Goal: Task Accomplishment & Management: Use online tool/utility

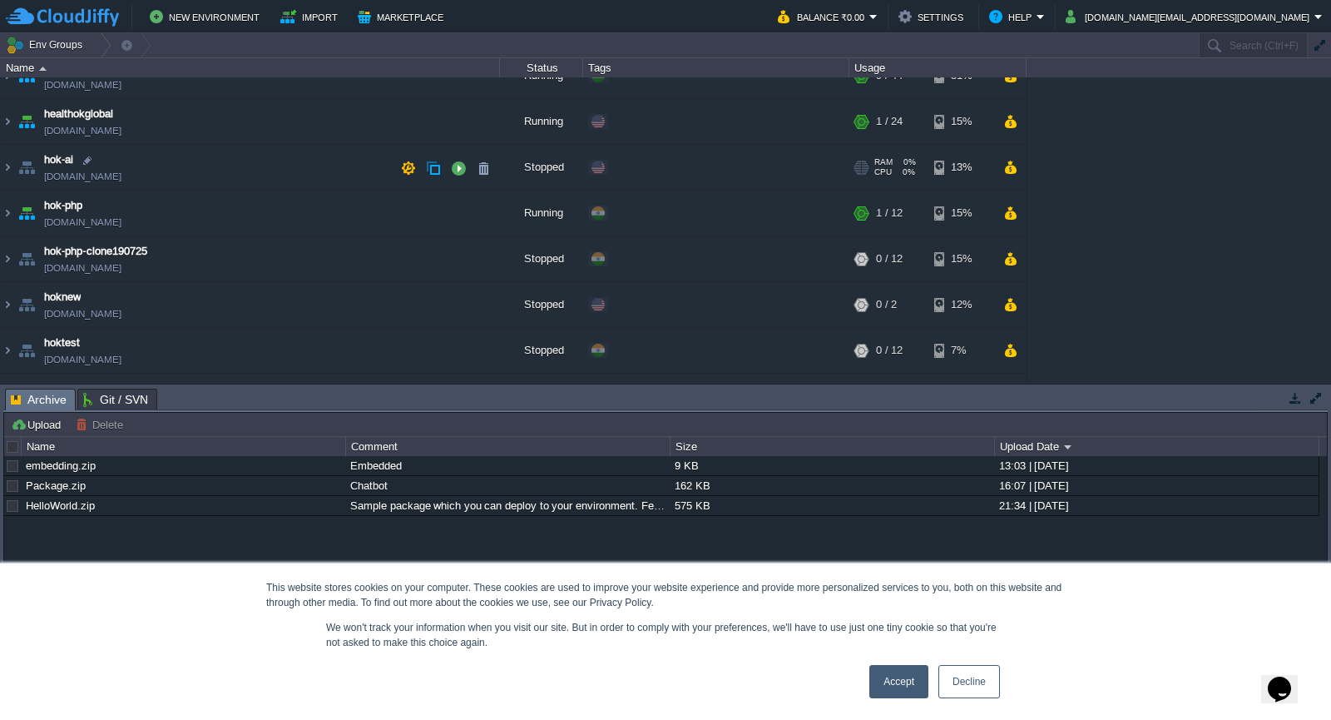
scroll to position [152, 0]
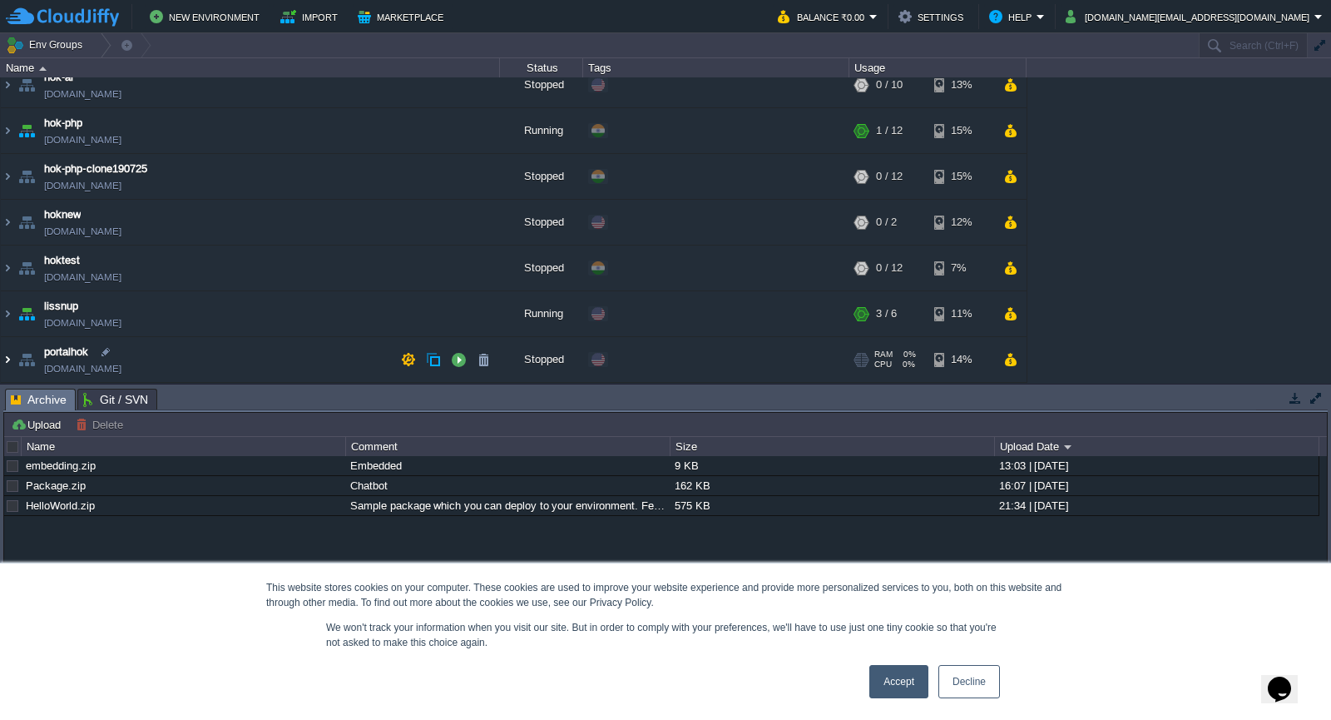
click at [11, 359] on img at bounding box center [7, 359] width 13 height 45
click at [454, 359] on button "button" at bounding box center [458, 359] width 15 height 15
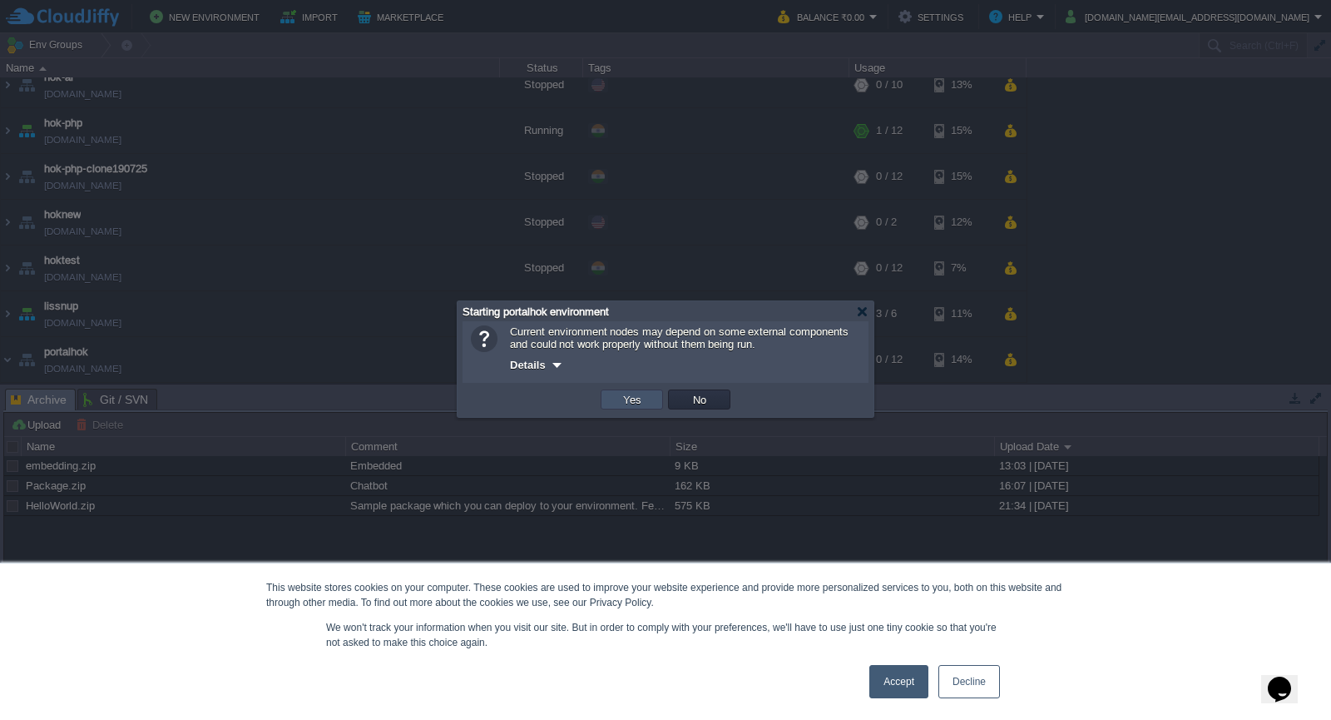
click at [644, 399] on button "Yes" at bounding box center [632, 399] width 28 height 15
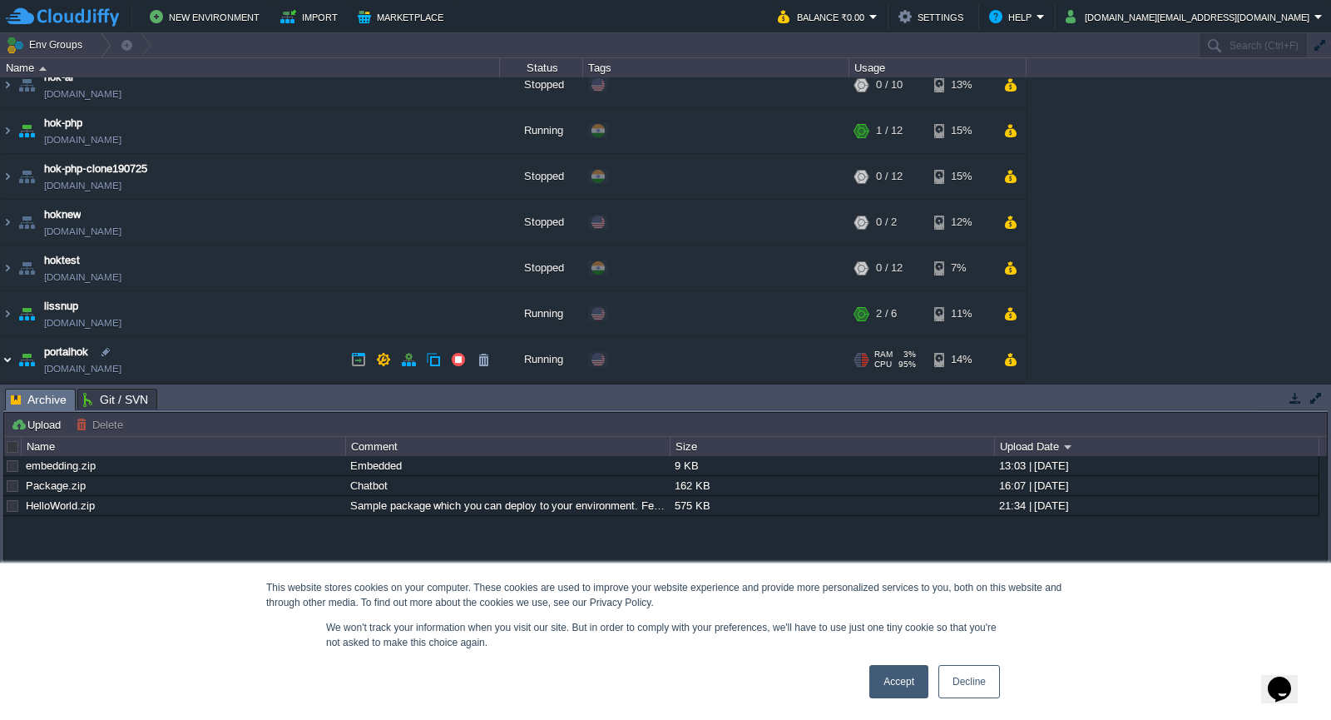
click at [13, 360] on img at bounding box center [7, 359] width 13 height 45
click at [7, 358] on img at bounding box center [7, 359] width 13 height 45
click at [98, 360] on td "portalhok [DOMAIN_NAME]" at bounding box center [250, 360] width 499 height 46
click at [11, 361] on img at bounding box center [7, 359] width 13 height 45
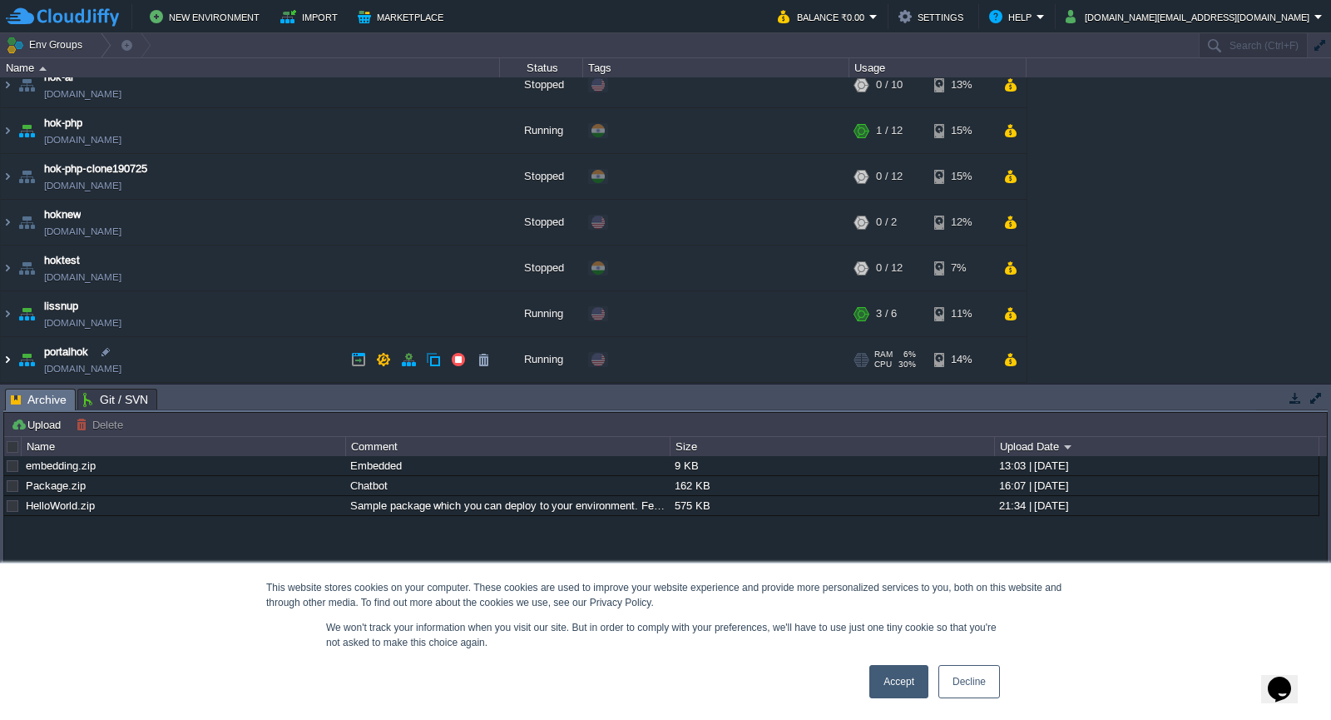
click at [11, 361] on img at bounding box center [7, 359] width 13 height 45
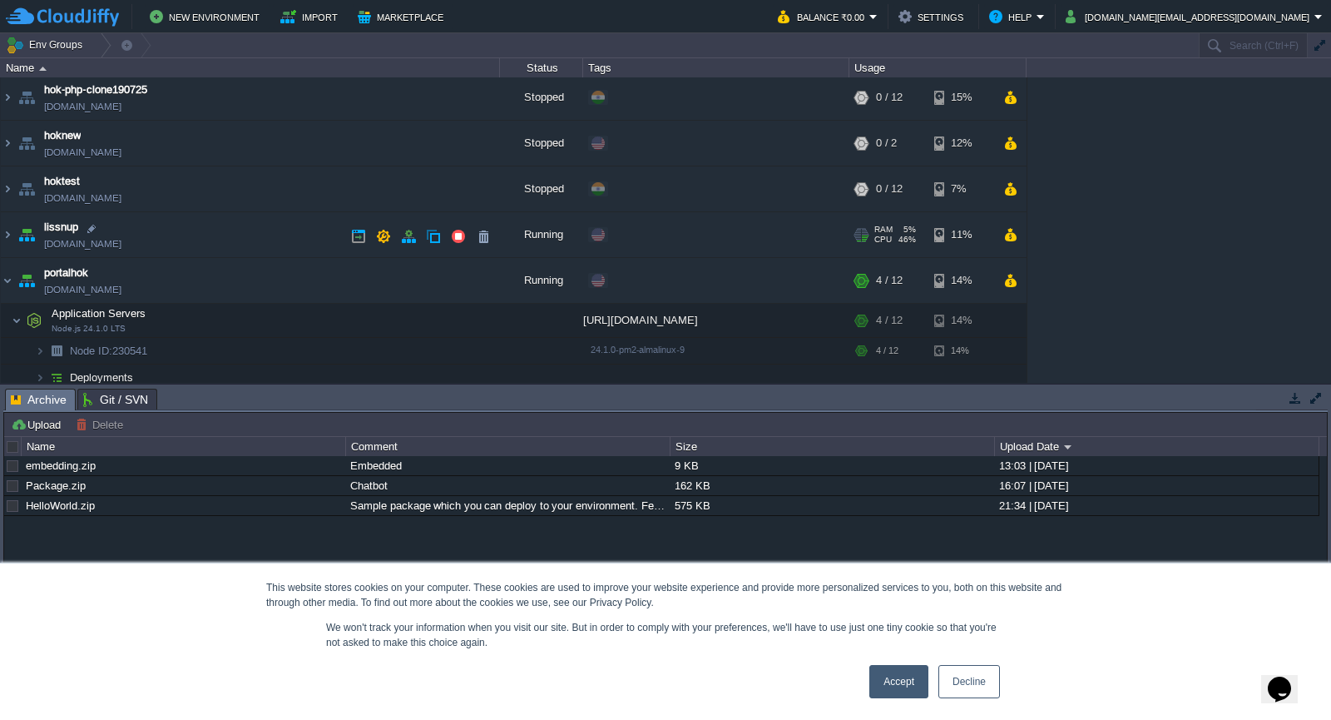
scroll to position [240, 0]
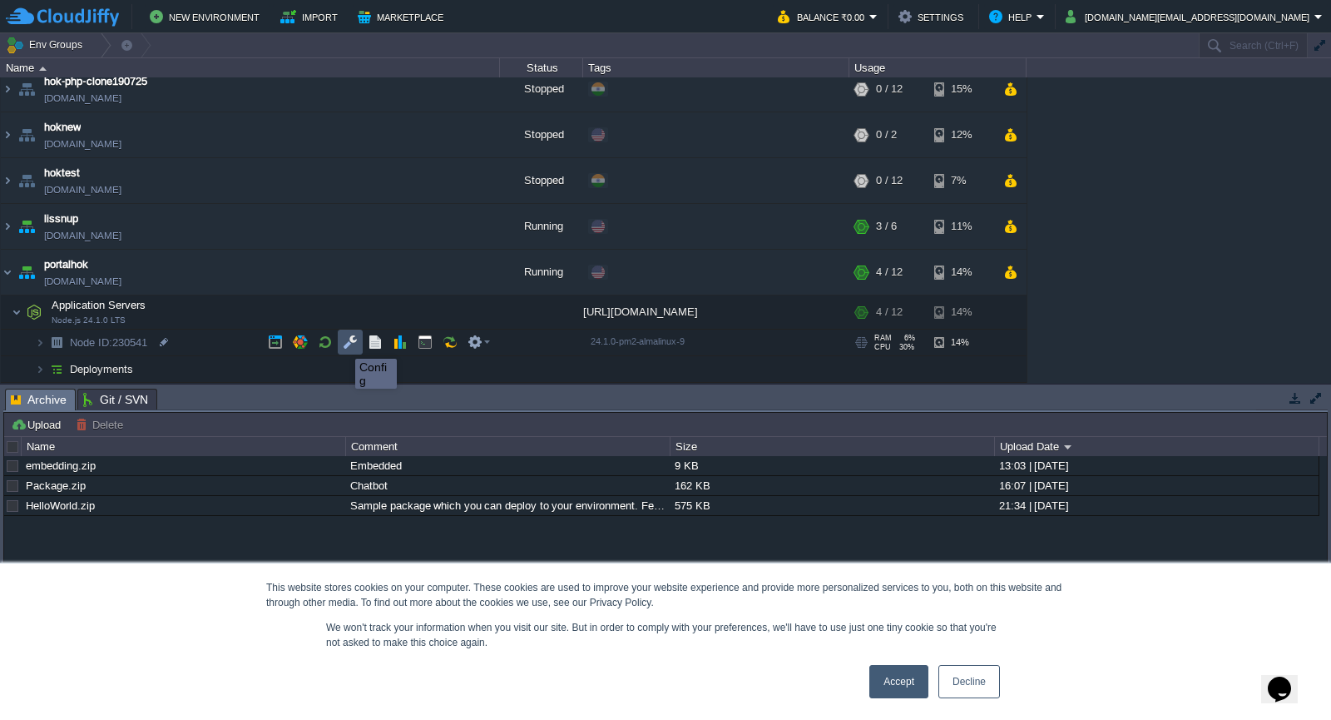
click at [344, 344] on button "button" at bounding box center [350, 342] width 15 height 15
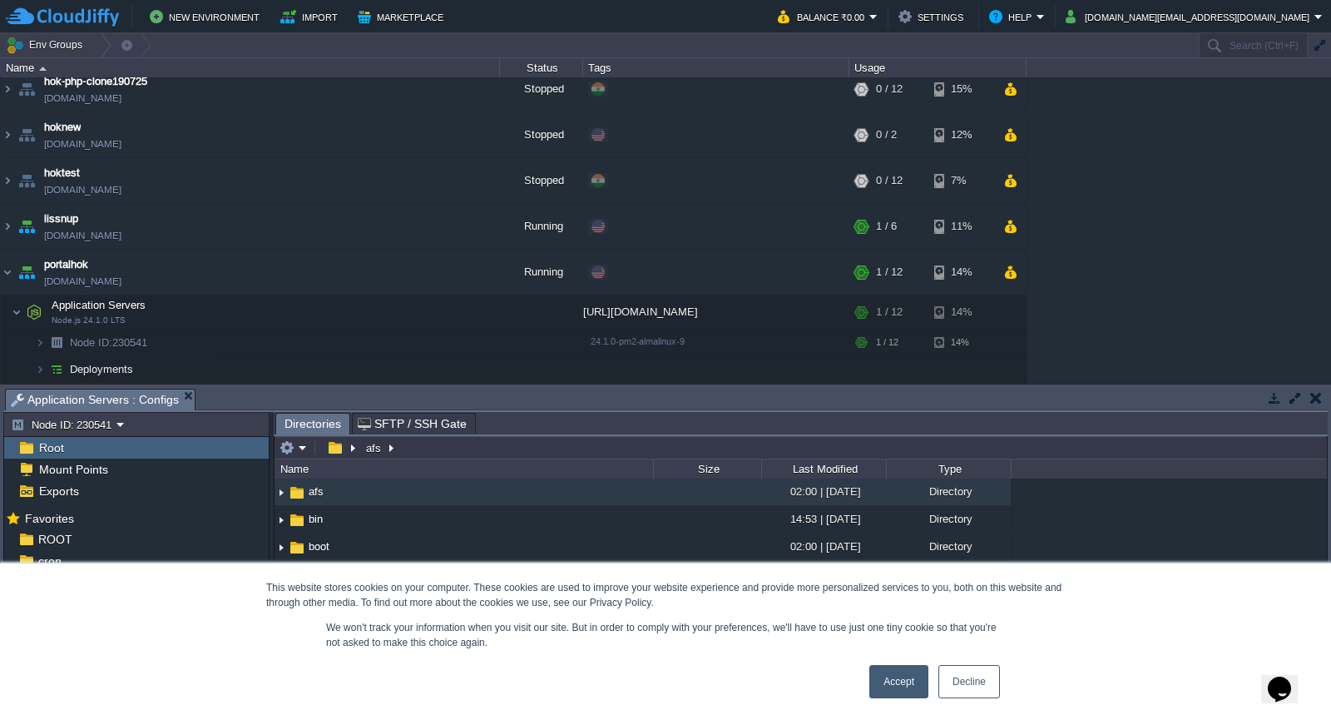
click at [56, 454] on span "Root" at bounding box center [51, 447] width 31 height 15
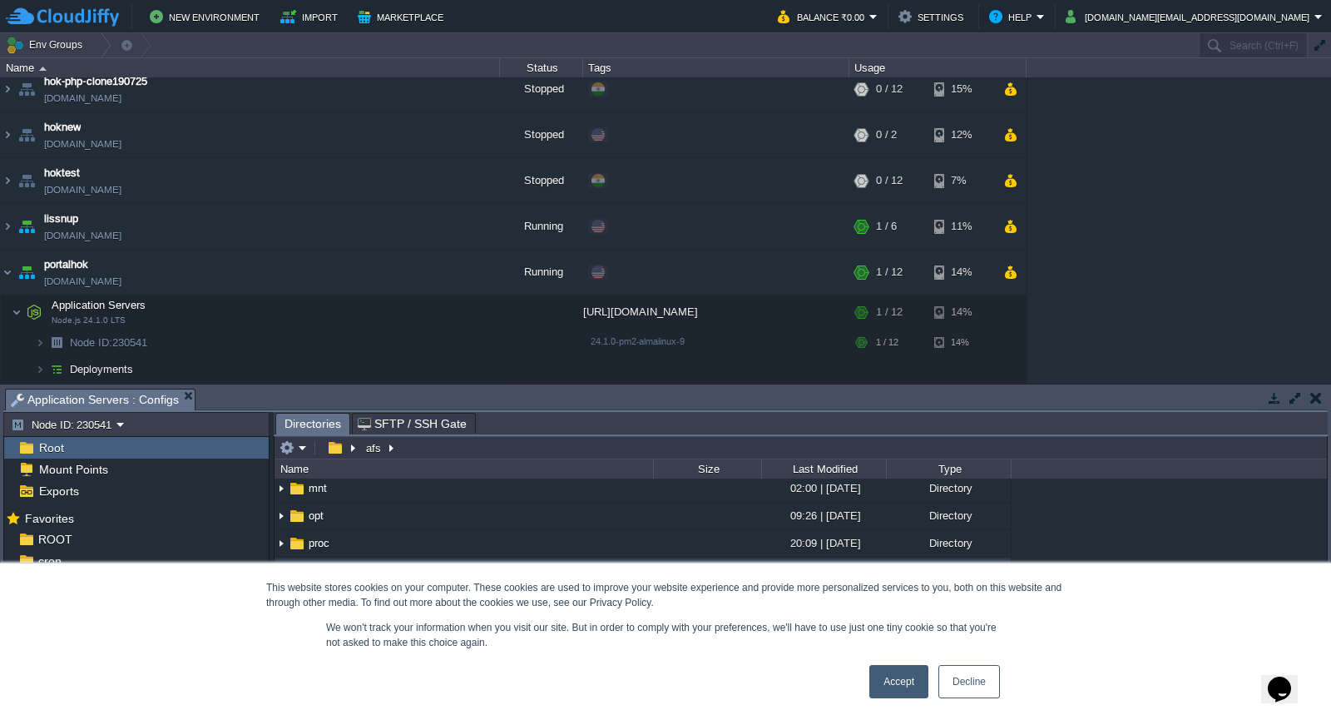
scroll to position [250, 0]
click at [111, 450] on div "Root" at bounding box center [136, 448] width 265 height 22
click at [45, 453] on span "Root" at bounding box center [51, 447] width 31 height 15
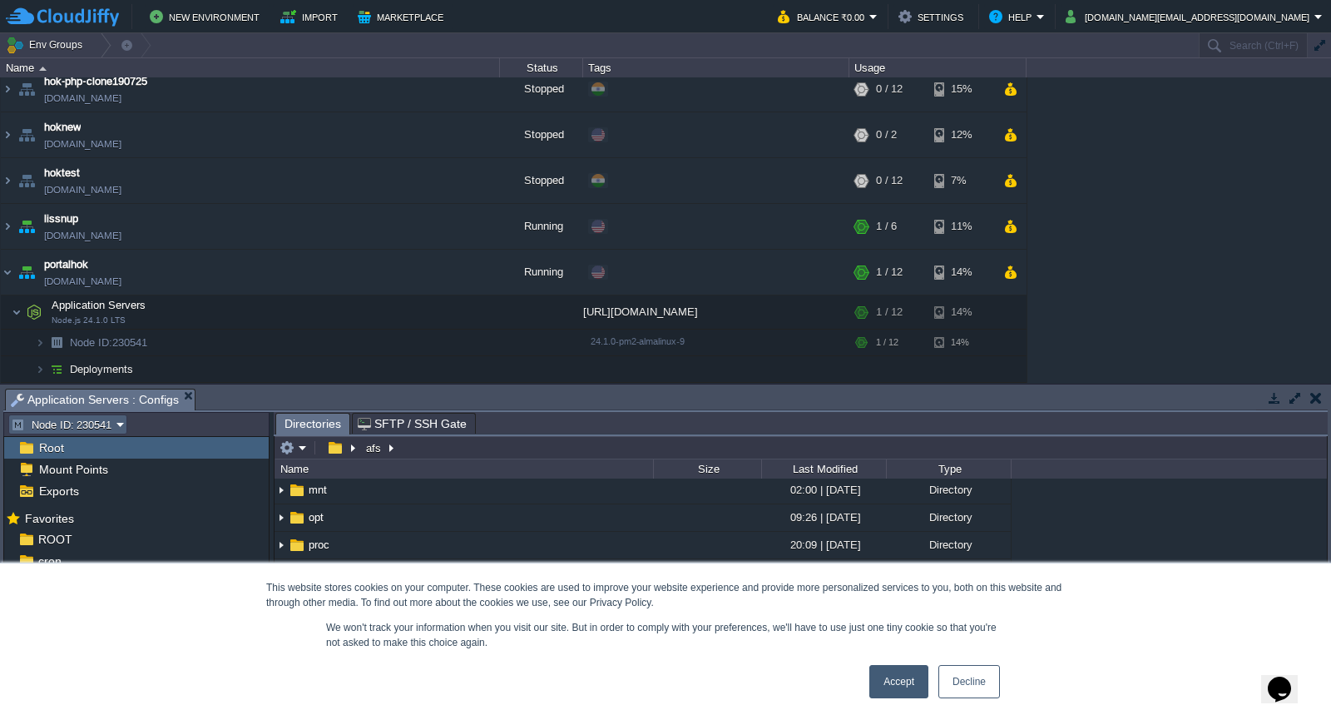
click at [122, 423] on em "Node ID: 230541" at bounding box center [68, 424] width 114 height 15
click at [84, 447] on span "Node ID: 230541" at bounding box center [72, 447] width 80 height 12
click at [885, 689] on link "Accept" at bounding box center [899, 681] width 59 height 33
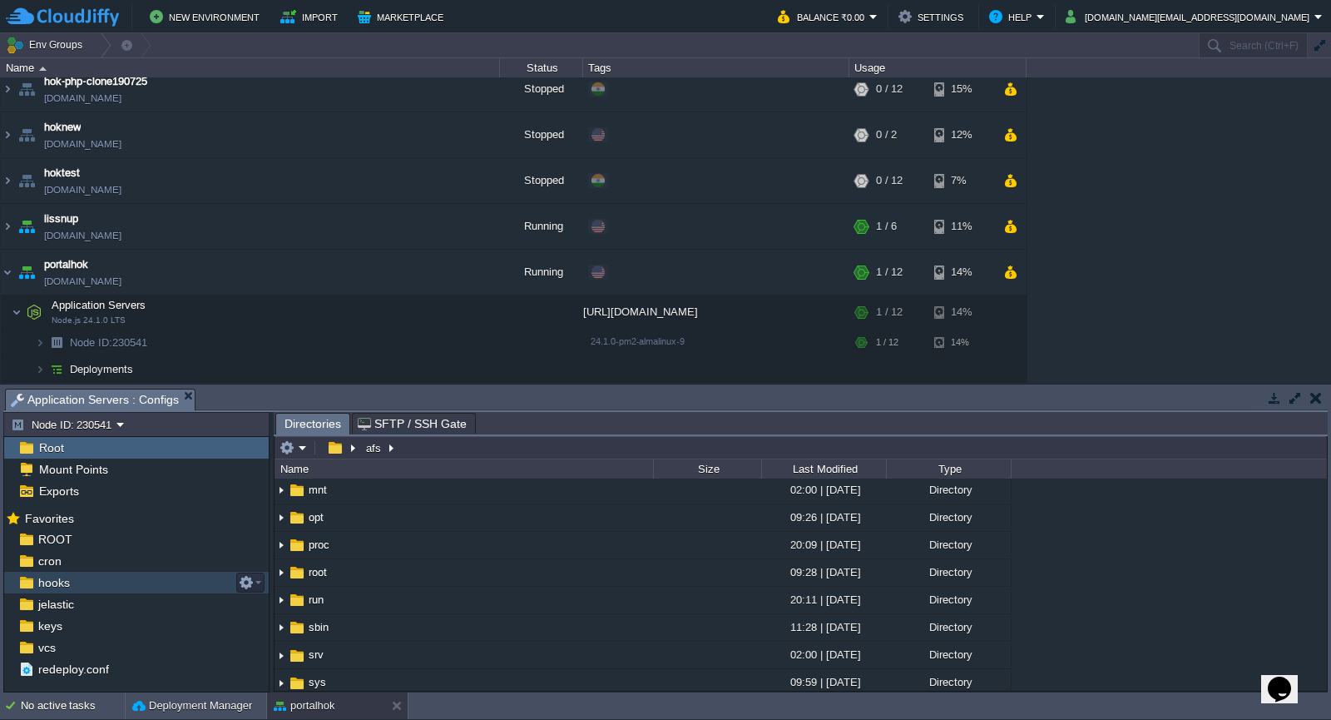
scroll to position [0, 0]
click at [350, 340] on button "button" at bounding box center [350, 342] width 15 height 15
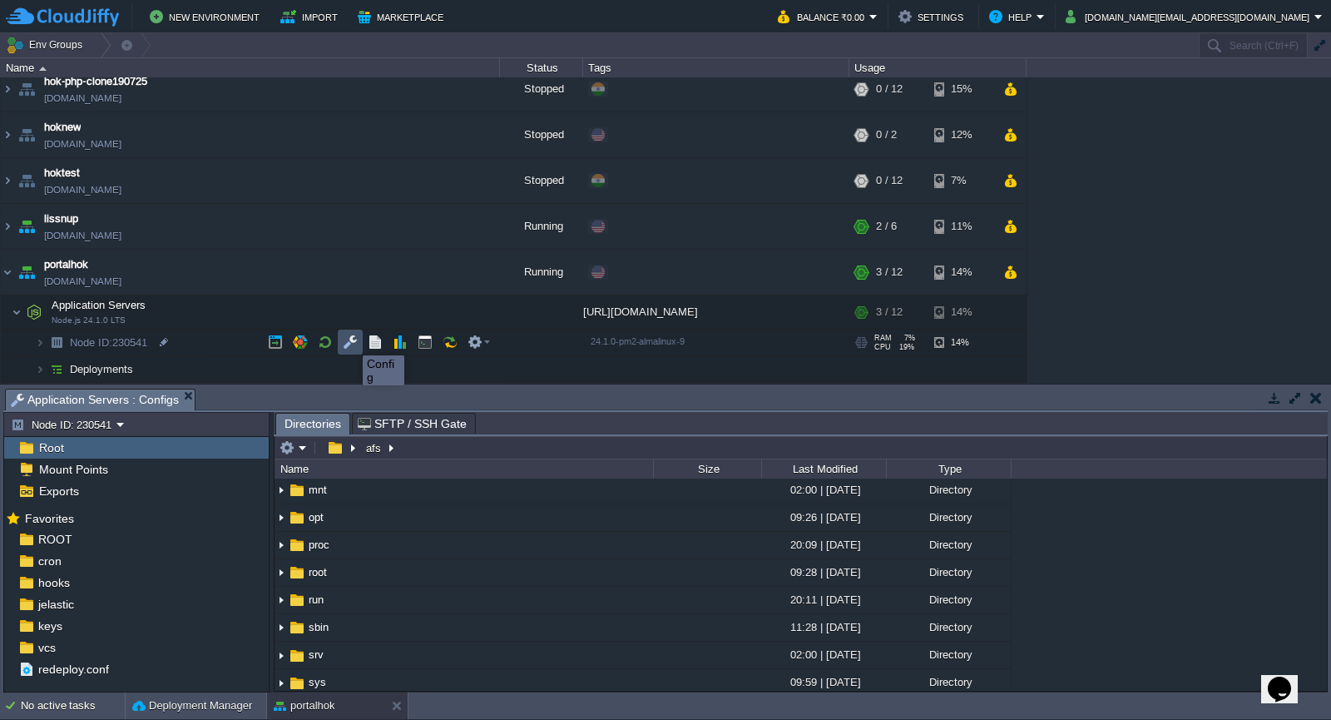
click at [350, 340] on button "button" at bounding box center [350, 342] width 15 height 15
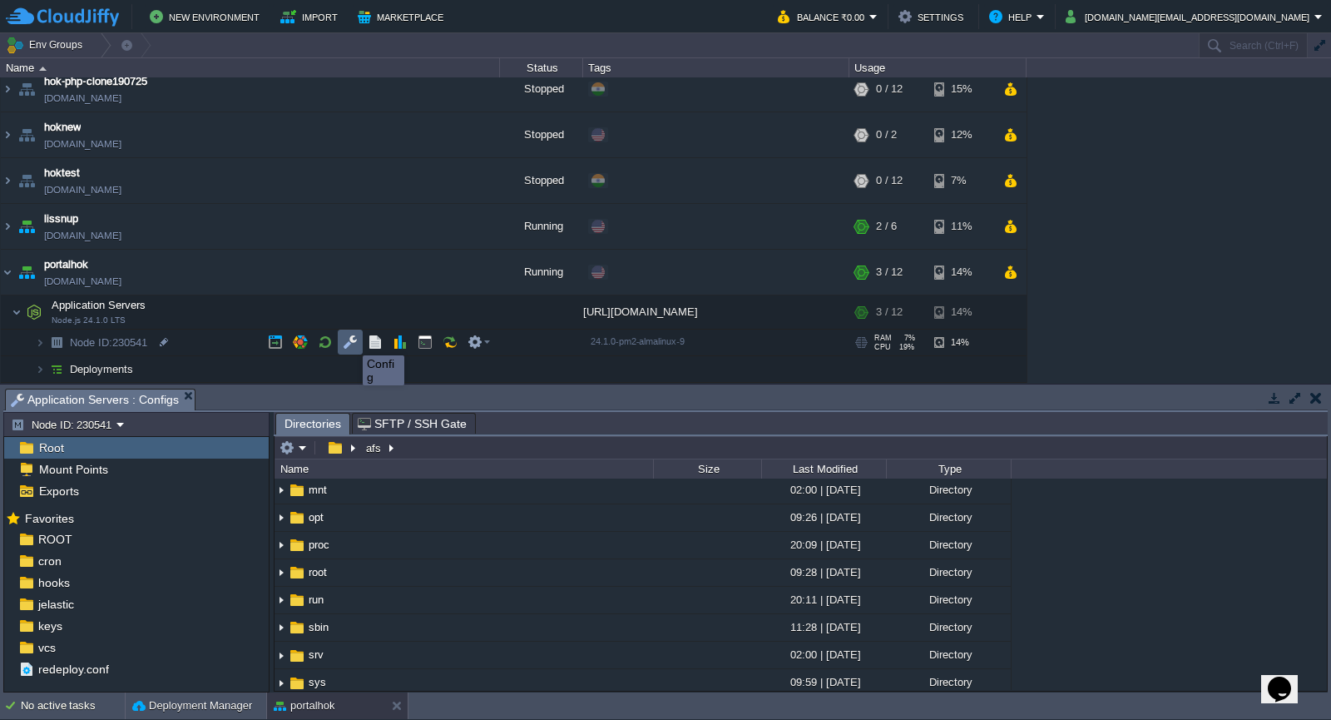
click at [350, 340] on button "button" at bounding box center [350, 342] width 15 height 15
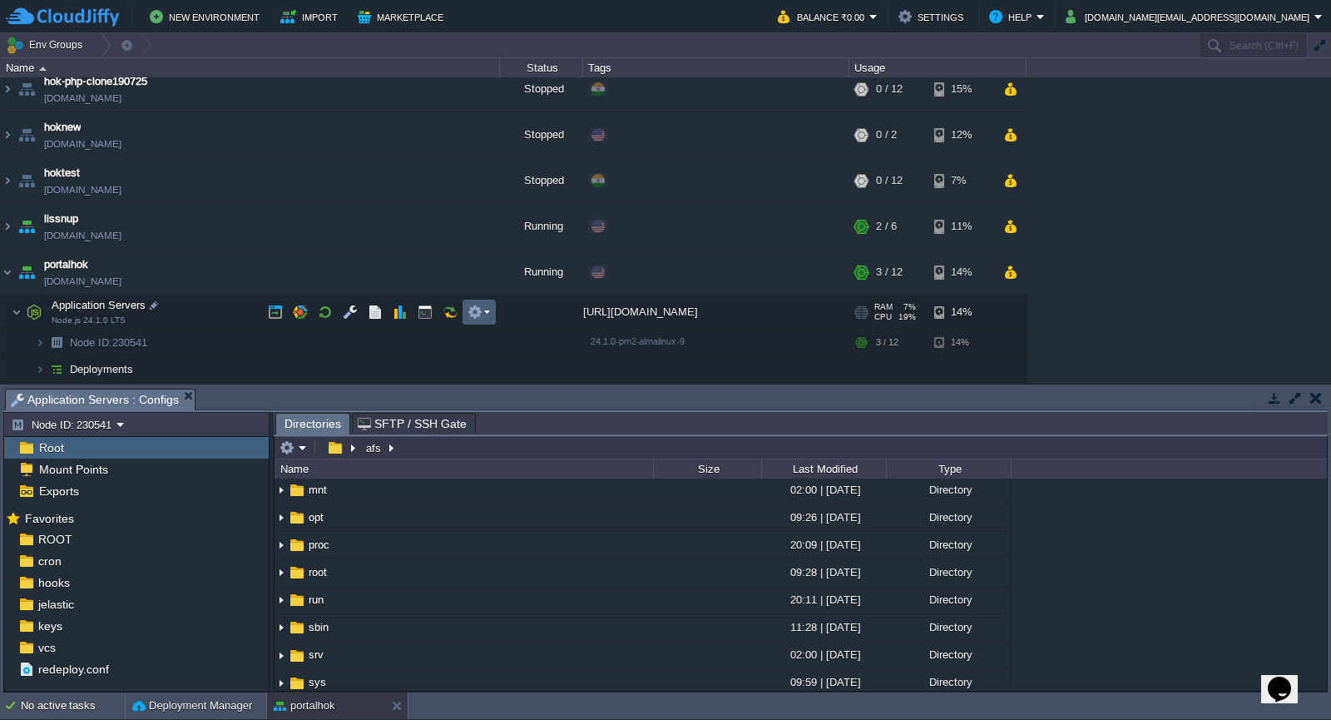
click at [483, 310] on em at bounding box center [479, 312] width 22 height 15
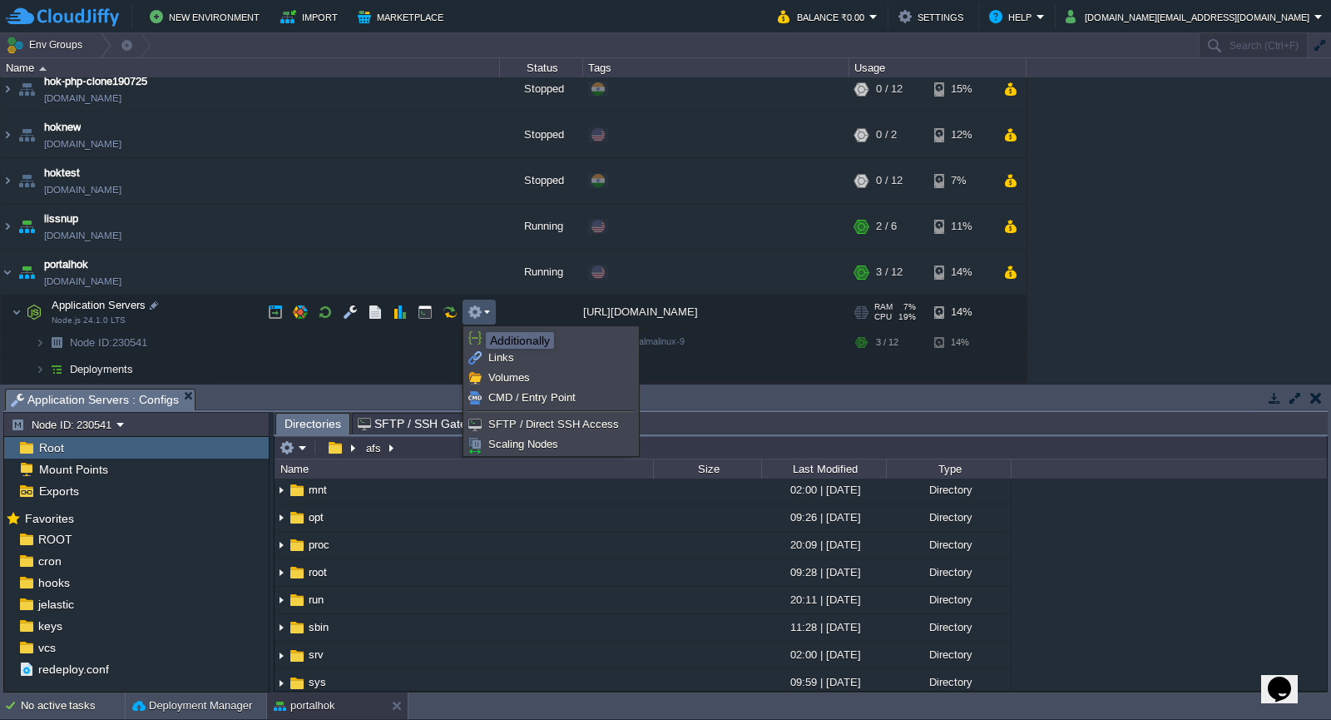
click at [473, 317] on button "button" at bounding box center [475, 312] width 15 height 15
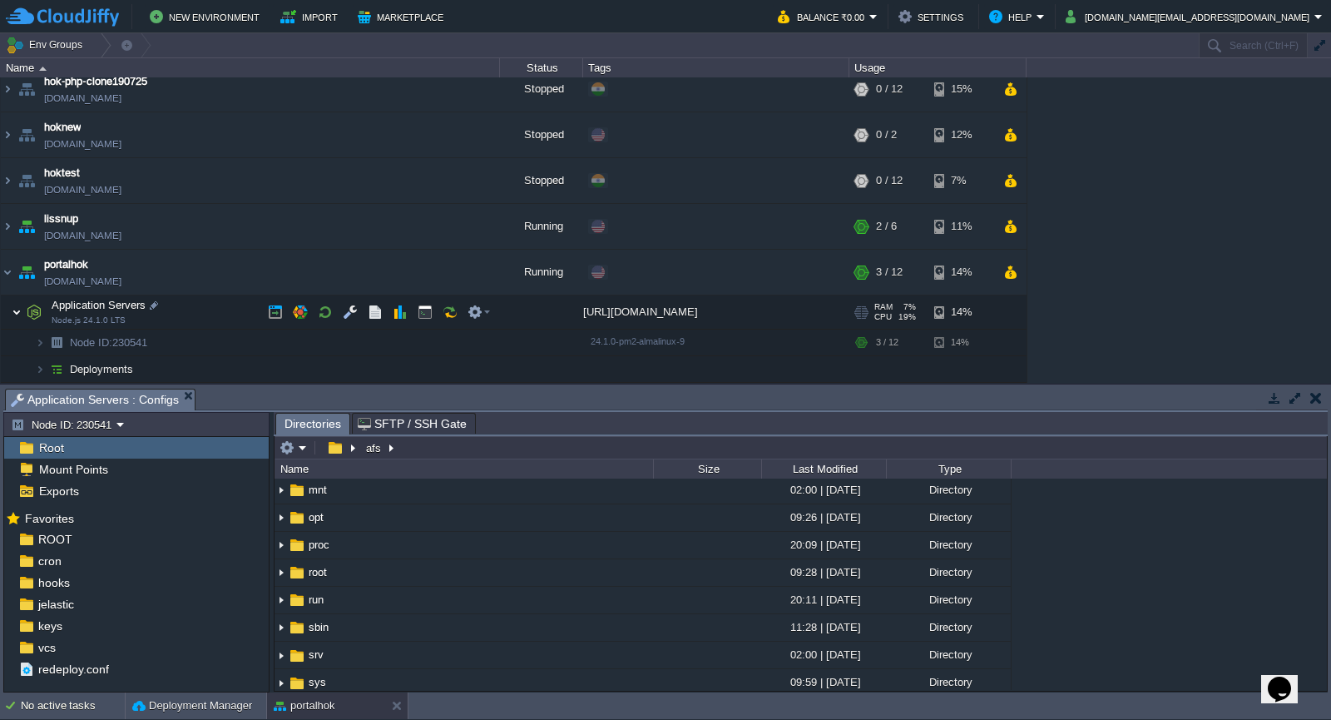
click at [16, 310] on img at bounding box center [17, 311] width 10 height 33
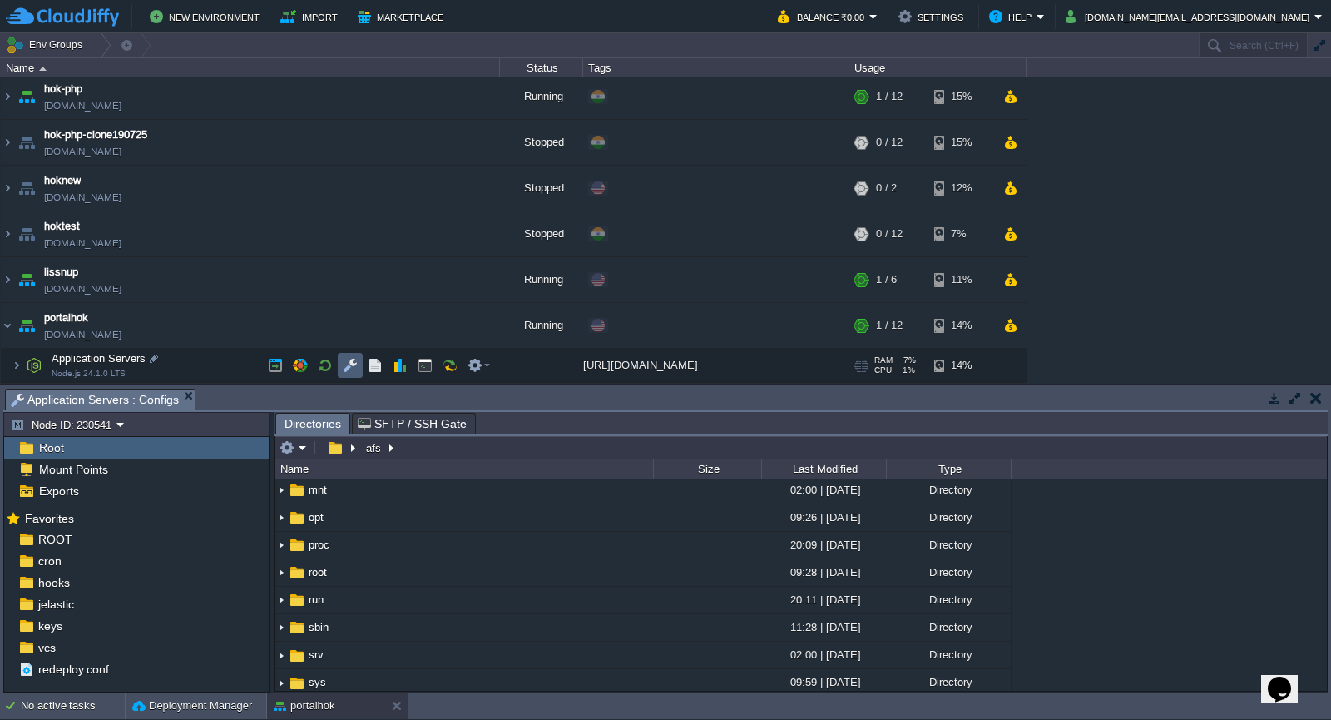
click at [344, 371] on button "button" at bounding box center [350, 365] width 15 height 15
click at [112, 458] on div "Root" at bounding box center [136, 448] width 265 height 22
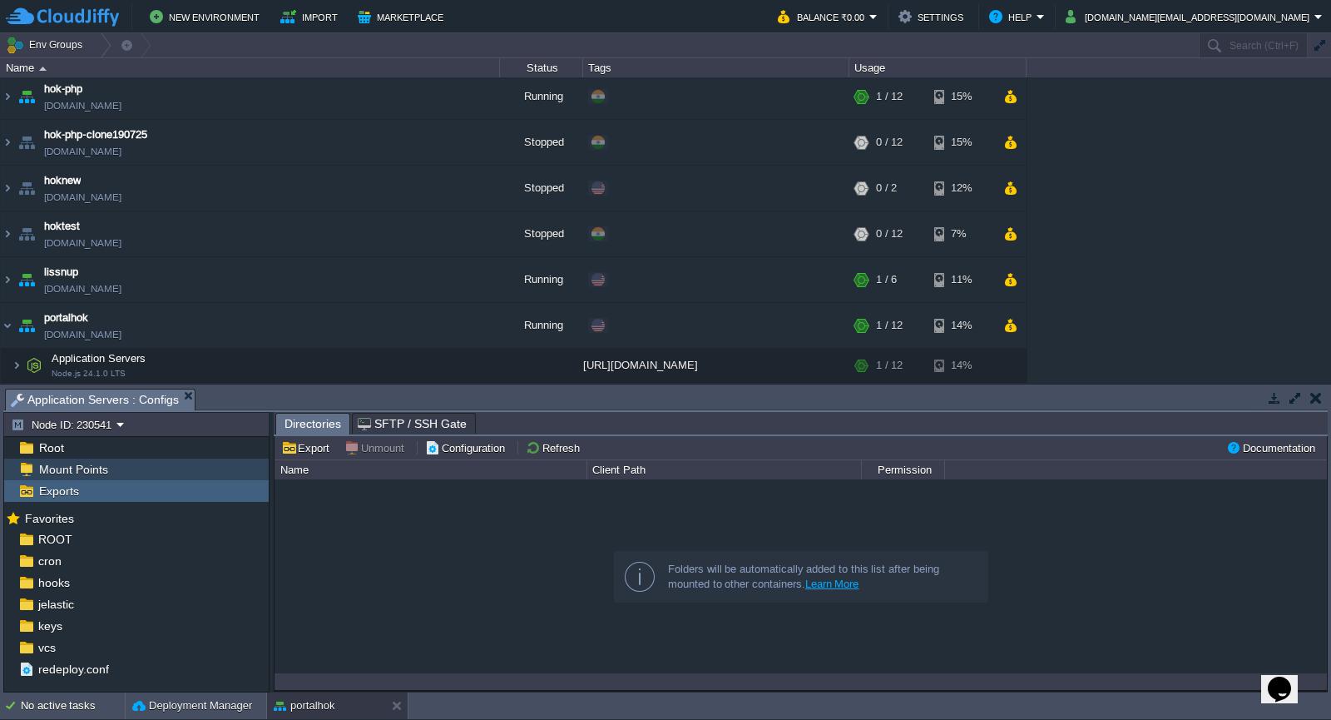
click at [96, 473] on span "Mount Points" at bounding box center [73, 469] width 75 height 15
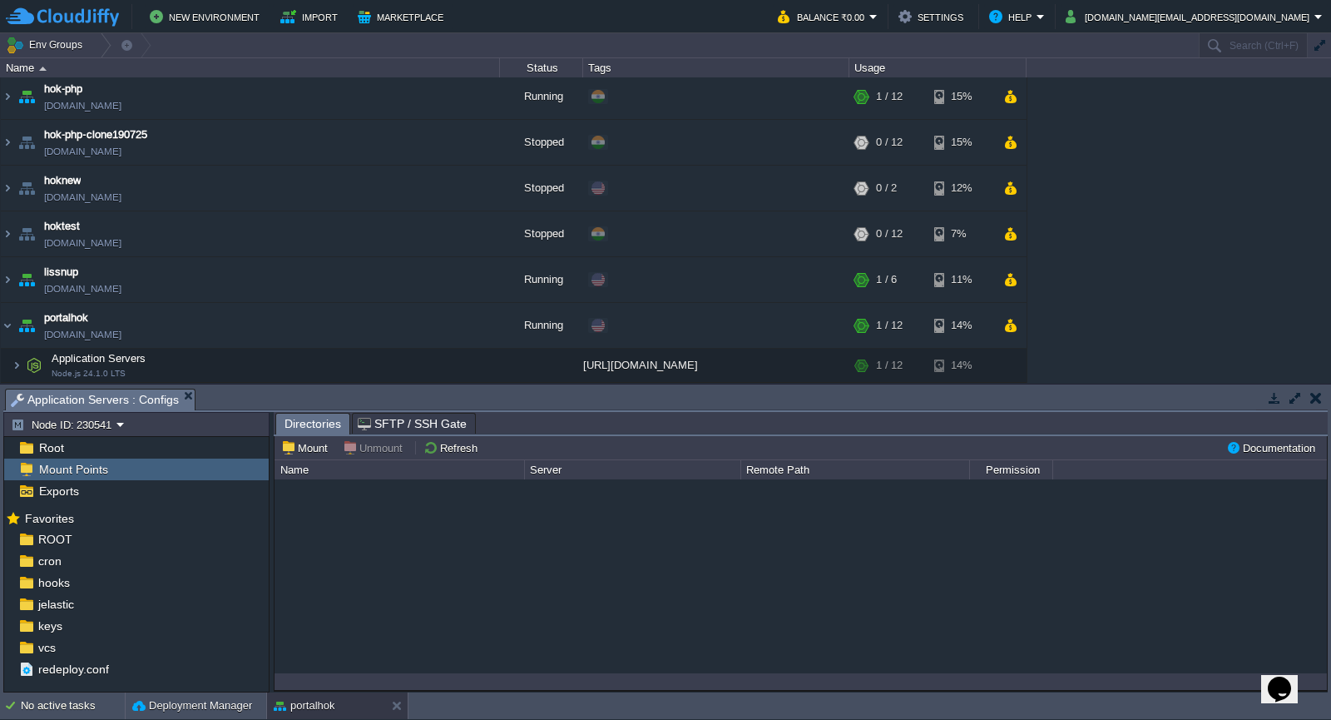
click at [96, 475] on span "Mount Points" at bounding box center [73, 469] width 75 height 15
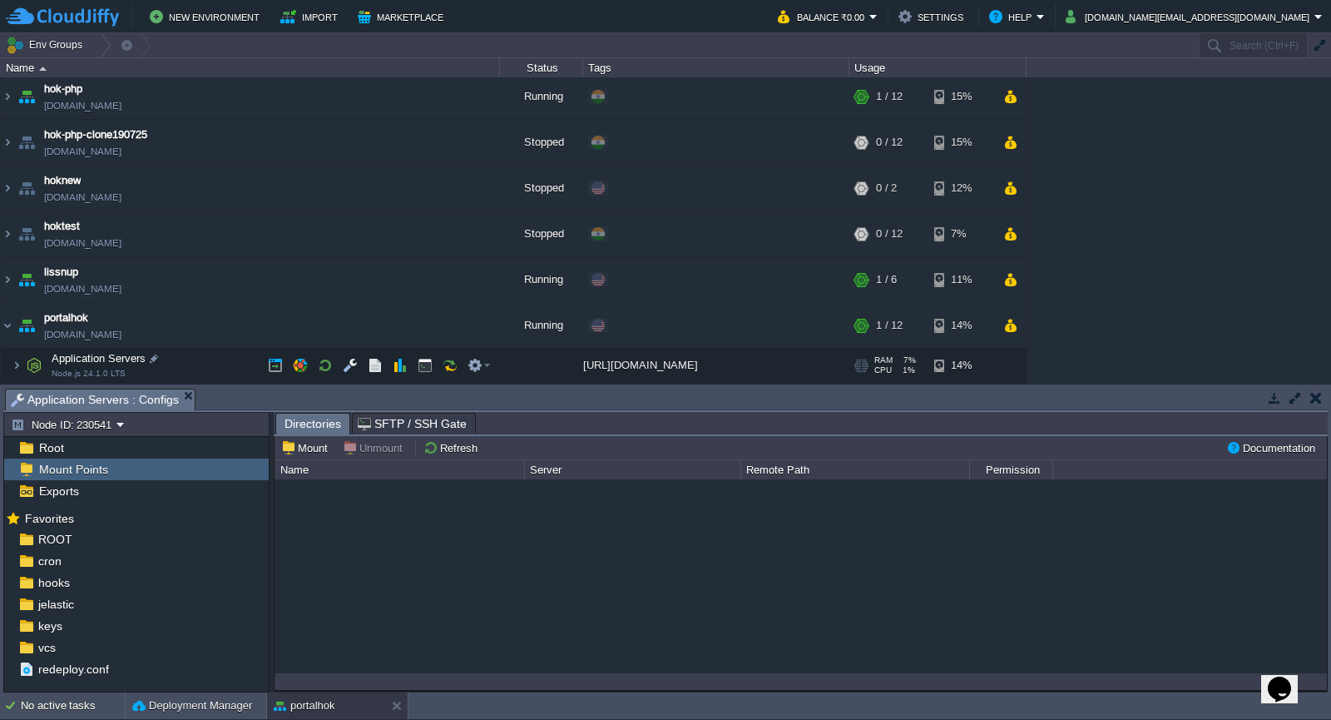
click at [151, 375] on td "Application Servers Node.js 24.1.0 LTS" at bounding box center [250, 366] width 499 height 34
click at [354, 369] on button "button" at bounding box center [350, 365] width 15 height 15
click at [335, 422] on span "Directories" at bounding box center [313, 424] width 57 height 21
click at [200, 446] on div "Root" at bounding box center [136, 448] width 265 height 22
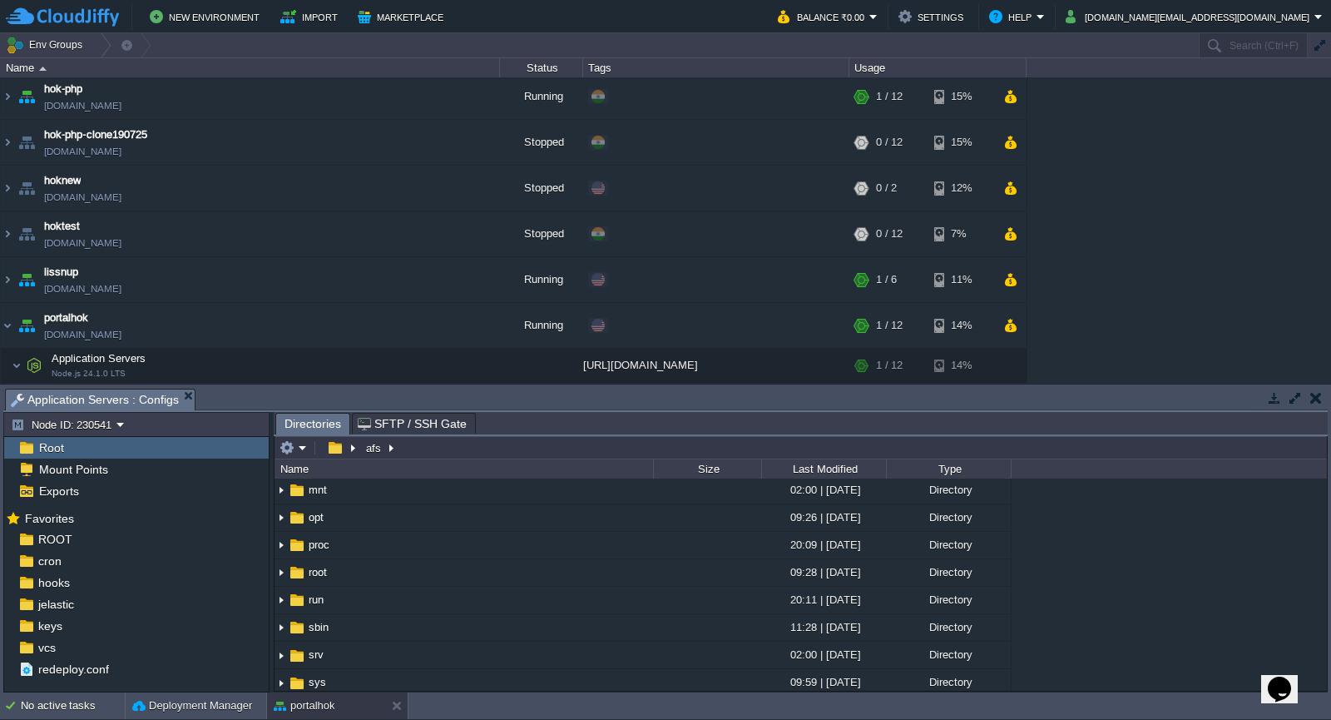
click at [200, 446] on div "Root" at bounding box center [136, 448] width 265 height 22
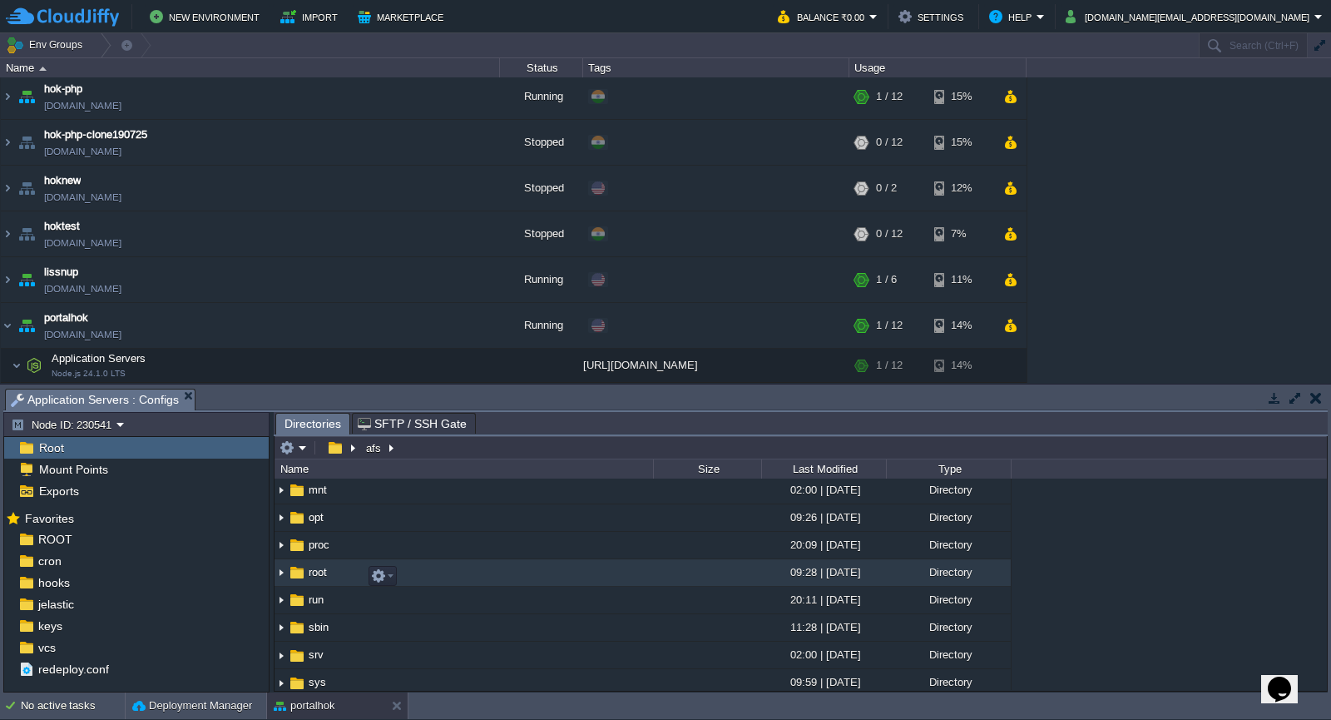
click at [279, 584] on img at bounding box center [281, 573] width 13 height 26
click at [321, 579] on span "root" at bounding box center [317, 572] width 23 height 14
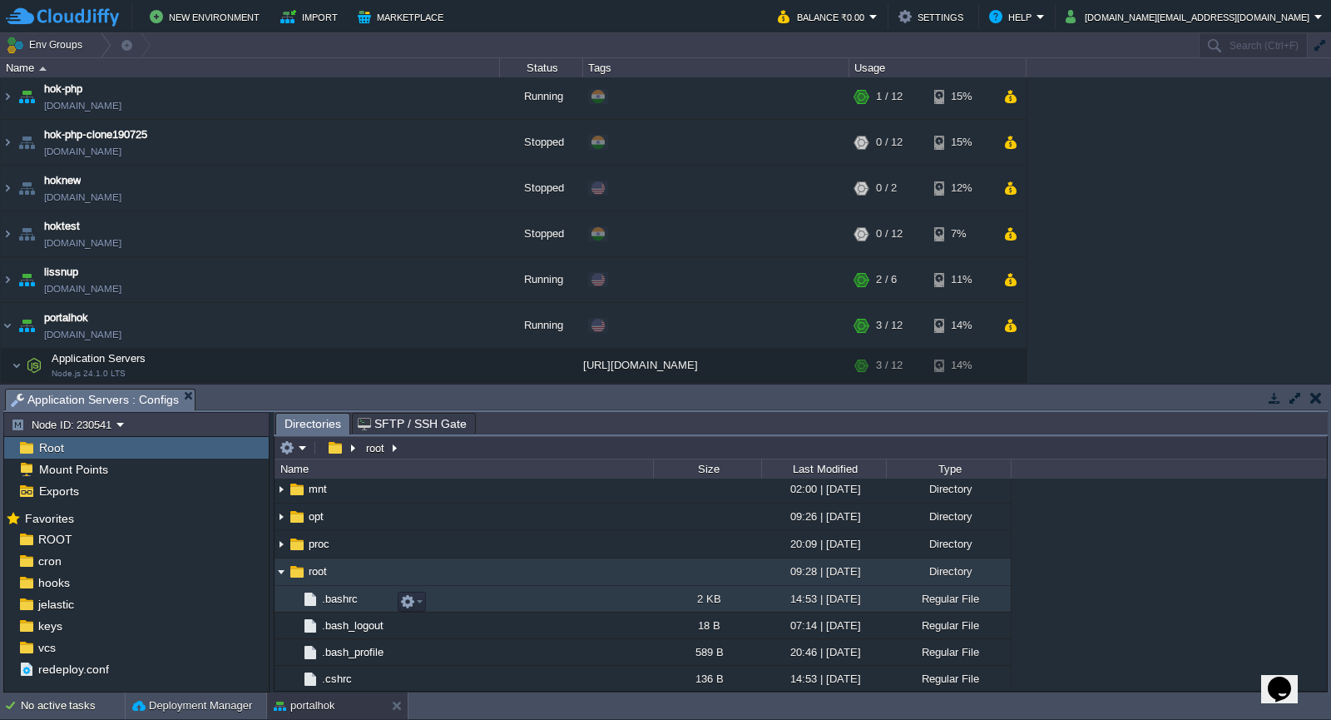
scroll to position [250, 0]
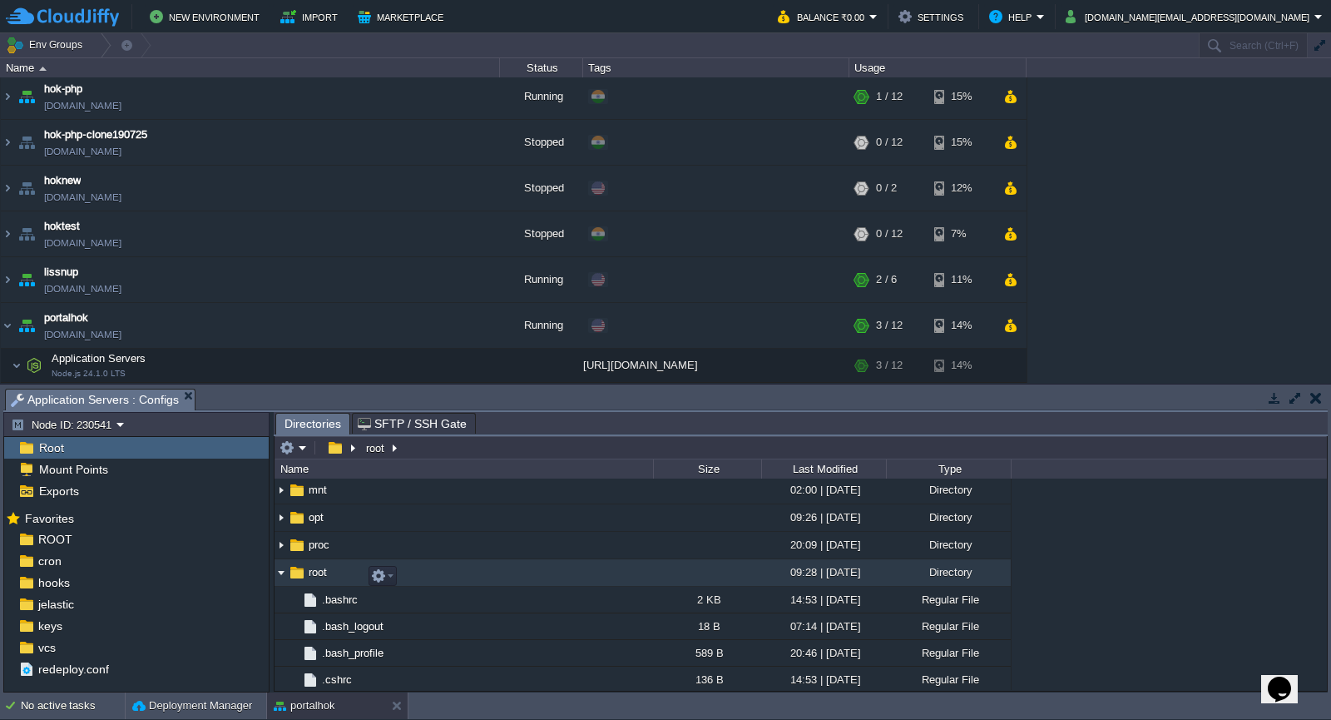
click at [282, 579] on img at bounding box center [281, 573] width 13 height 26
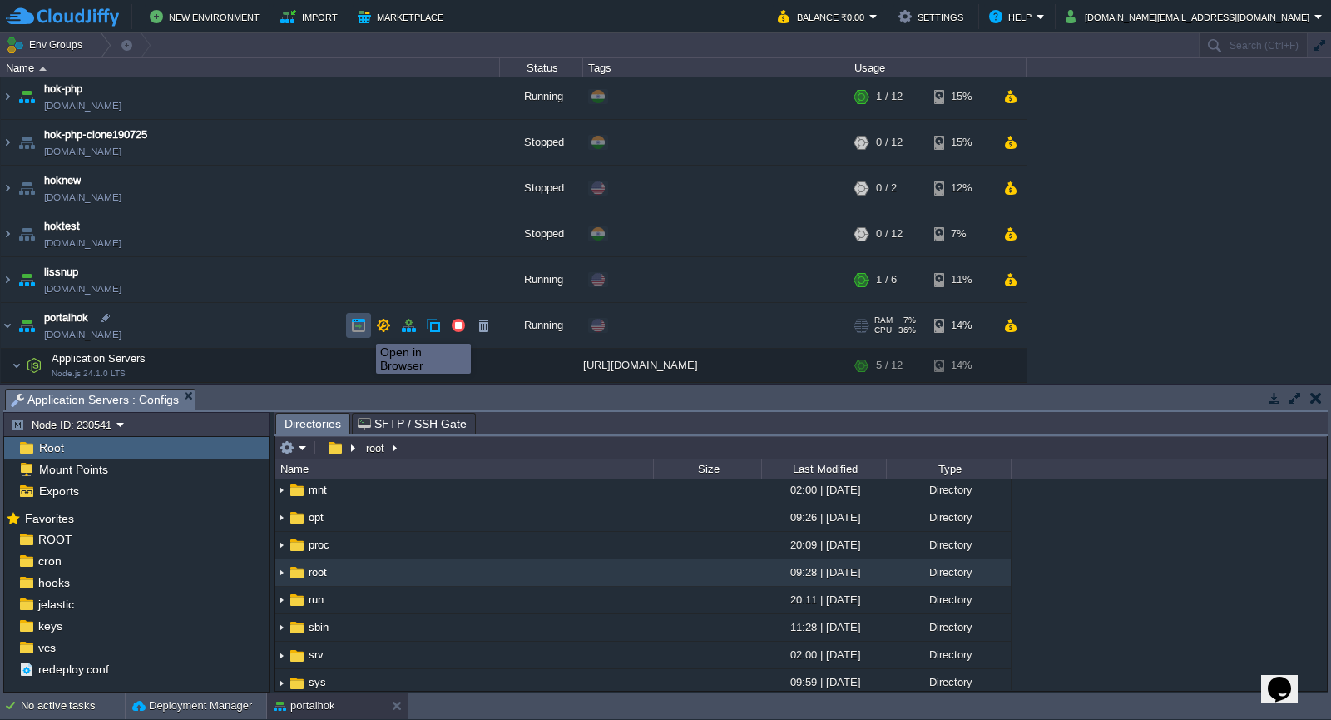
click at [364, 330] on button "button" at bounding box center [358, 325] width 15 height 15
click at [17, 365] on img at bounding box center [17, 365] width 10 height 33
click at [17, 364] on img at bounding box center [17, 365] width 10 height 33
click at [12, 325] on img at bounding box center [7, 325] width 13 height 45
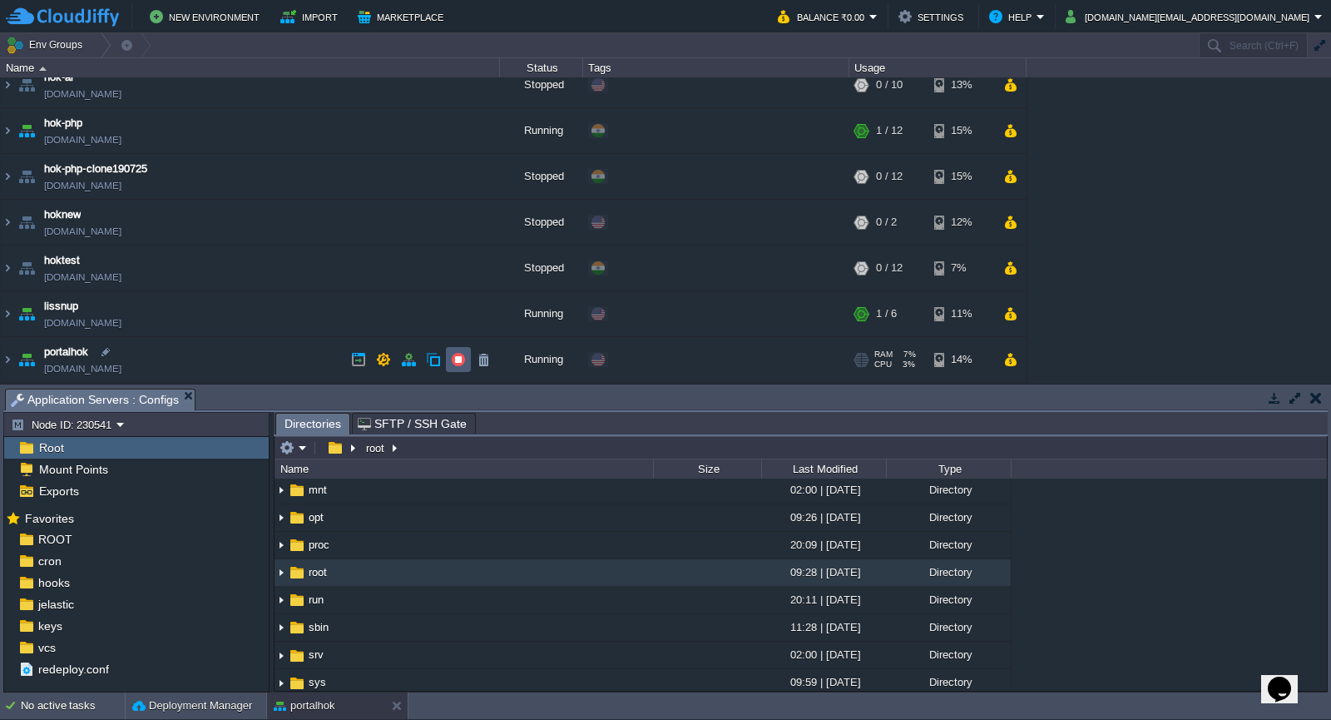
click at [454, 364] on button "button" at bounding box center [458, 359] width 15 height 15
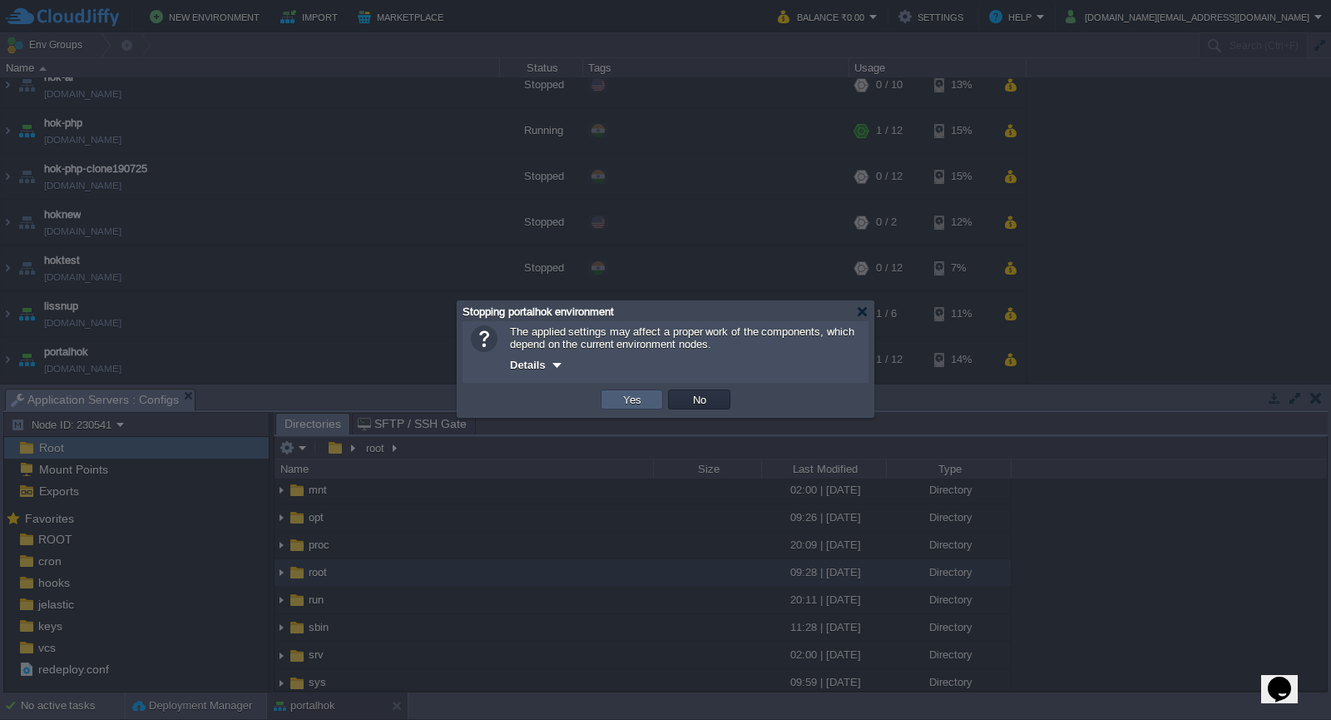
click at [616, 400] on td "Yes" at bounding box center [632, 399] width 62 height 20
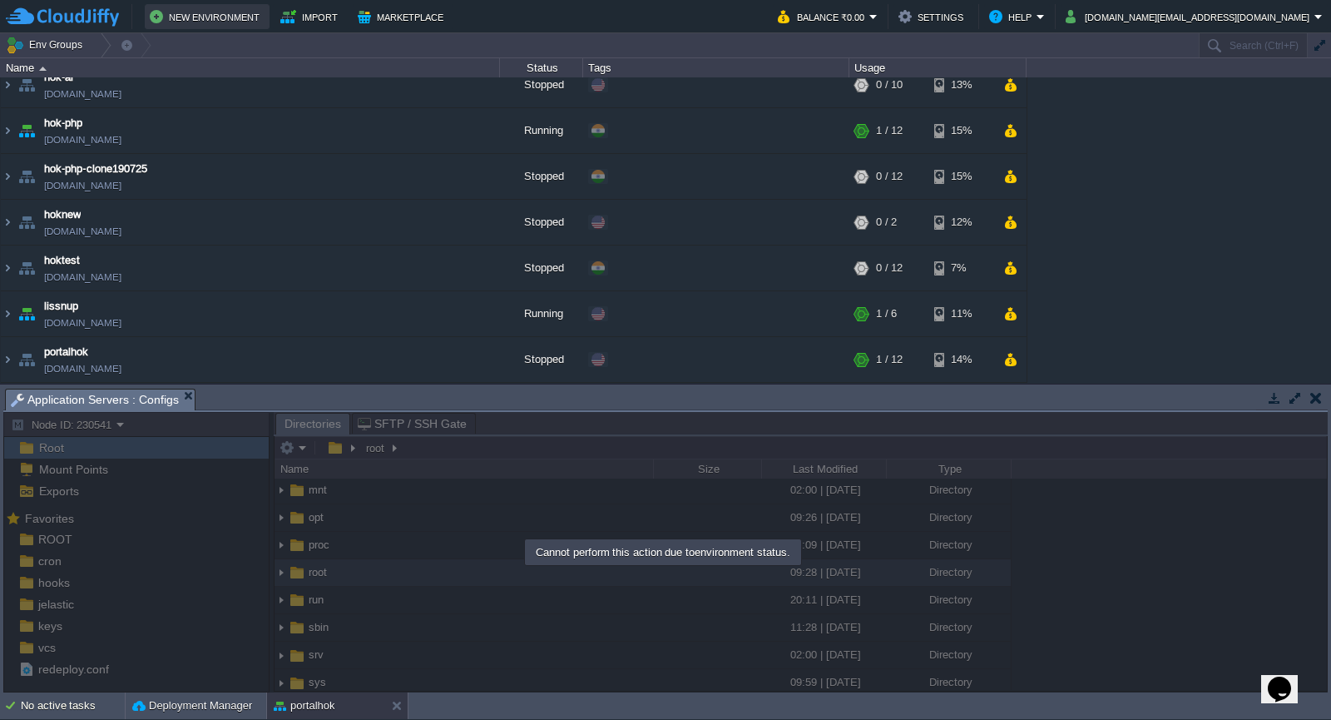
click at [233, 16] on button "New Environment" at bounding box center [207, 17] width 115 height 20
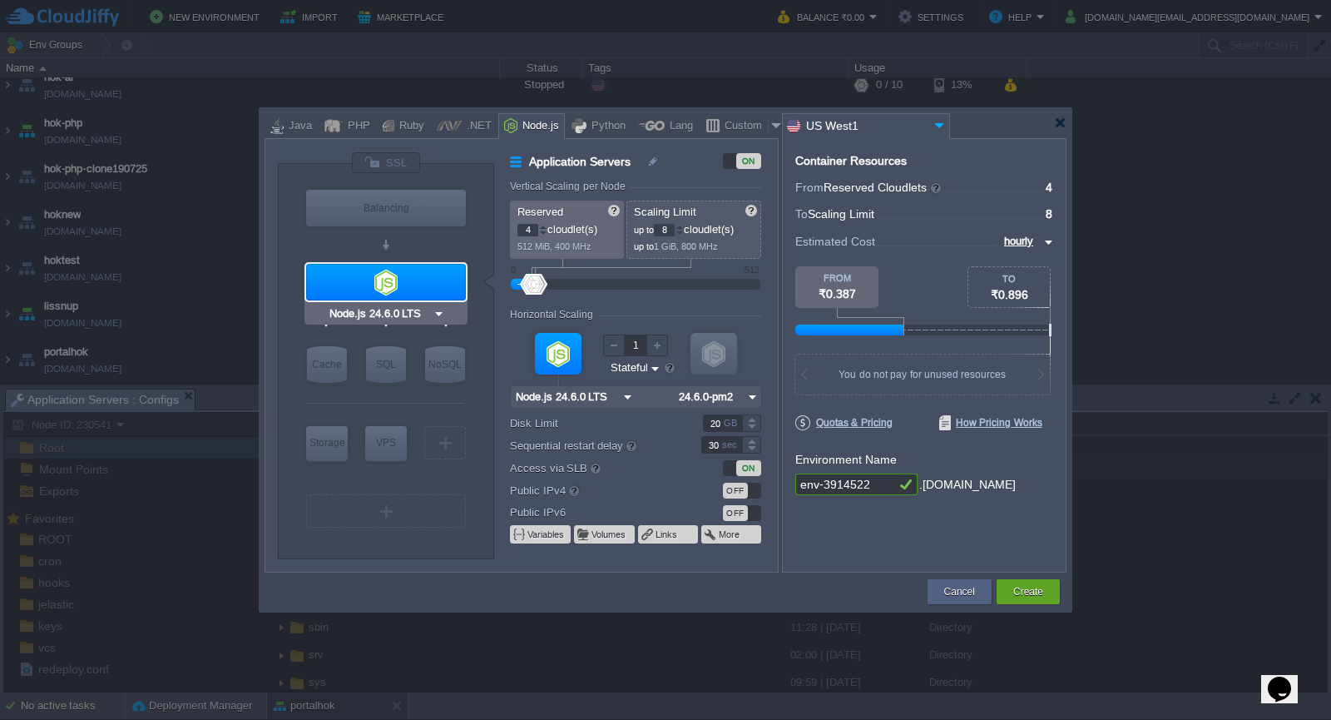
click at [400, 279] on div at bounding box center [386, 282] width 160 height 37
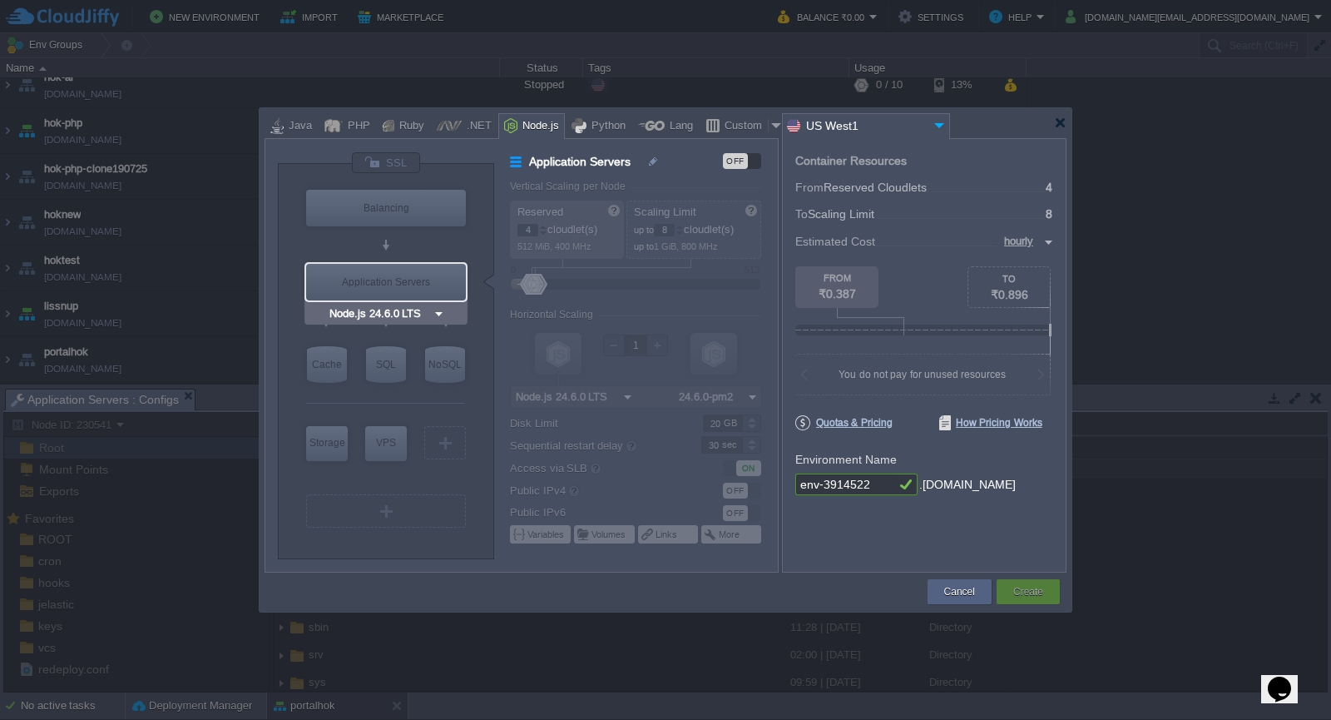
click at [400, 279] on div "Application Servers" at bounding box center [386, 282] width 160 height 37
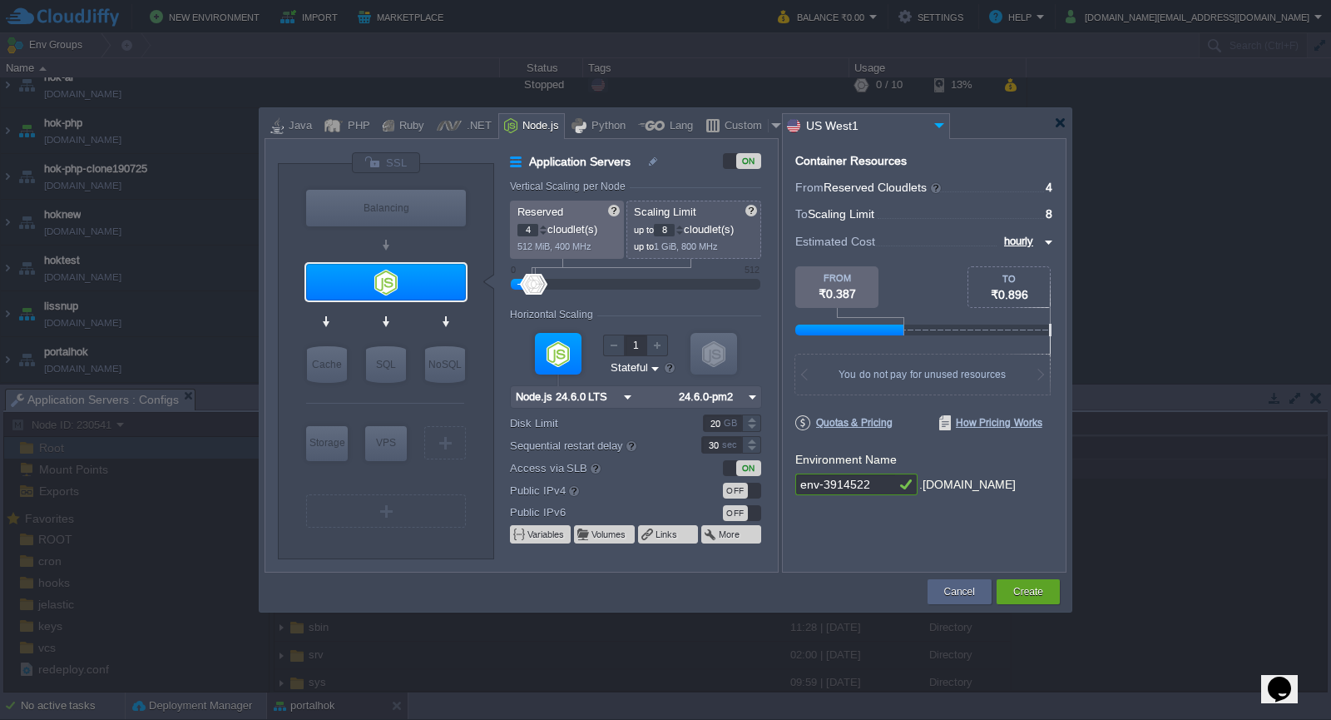
click at [623, 393] on img at bounding box center [627, 397] width 17 height 22
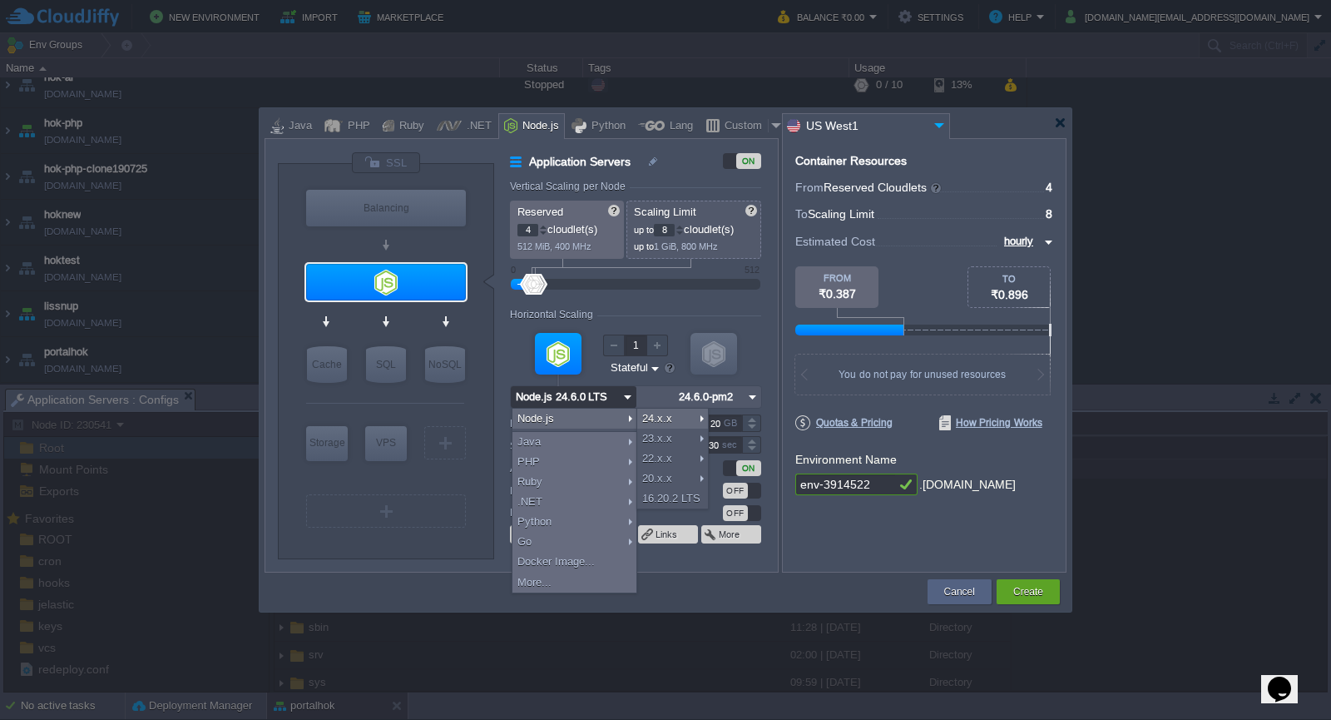
click at [626, 380] on div "VM VM" at bounding box center [635, 367] width 251 height 89
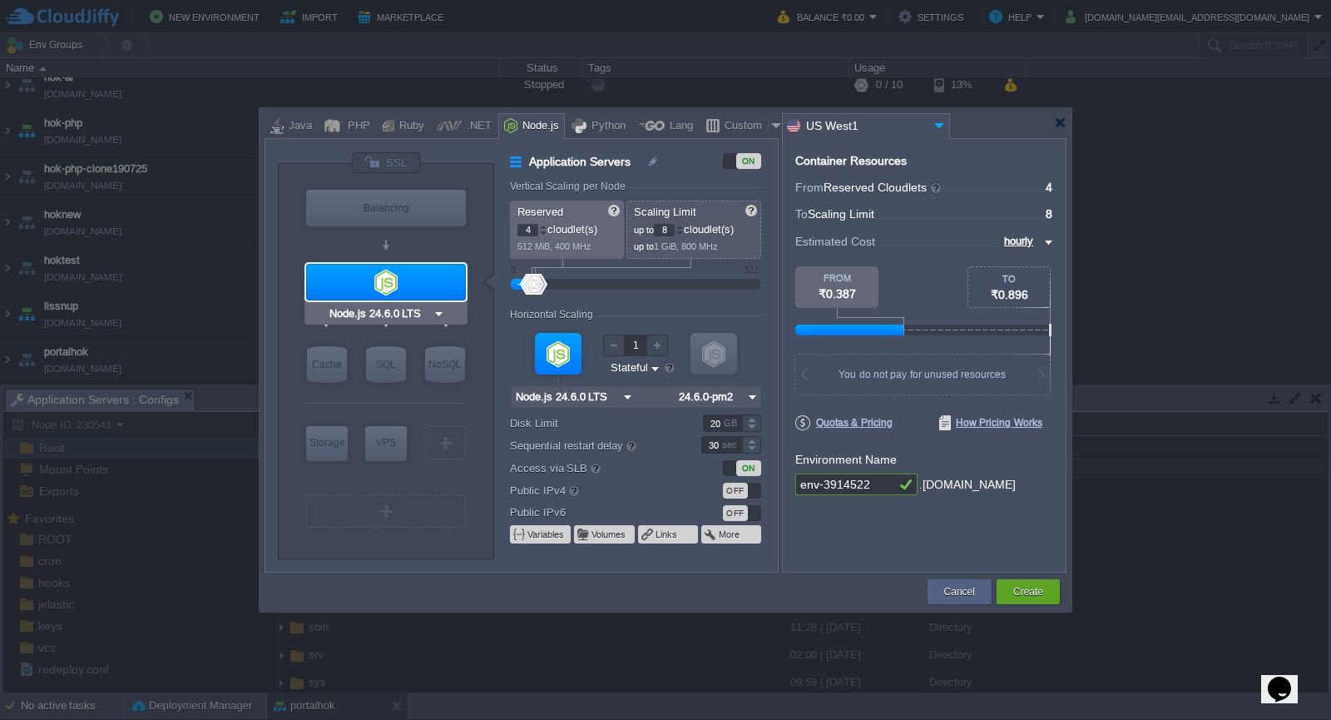
click at [439, 312] on img at bounding box center [439, 313] width 12 height 17
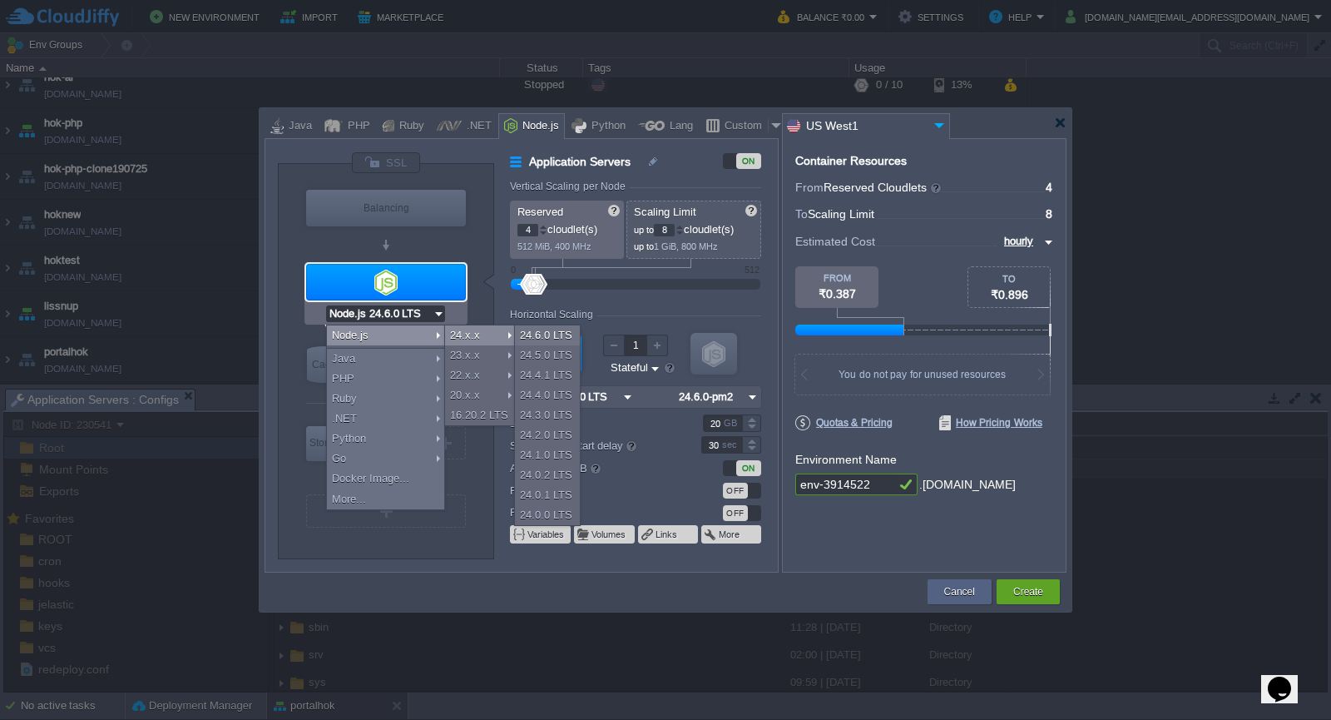
click at [488, 336] on div "24.x.x" at bounding box center [480, 335] width 71 height 20
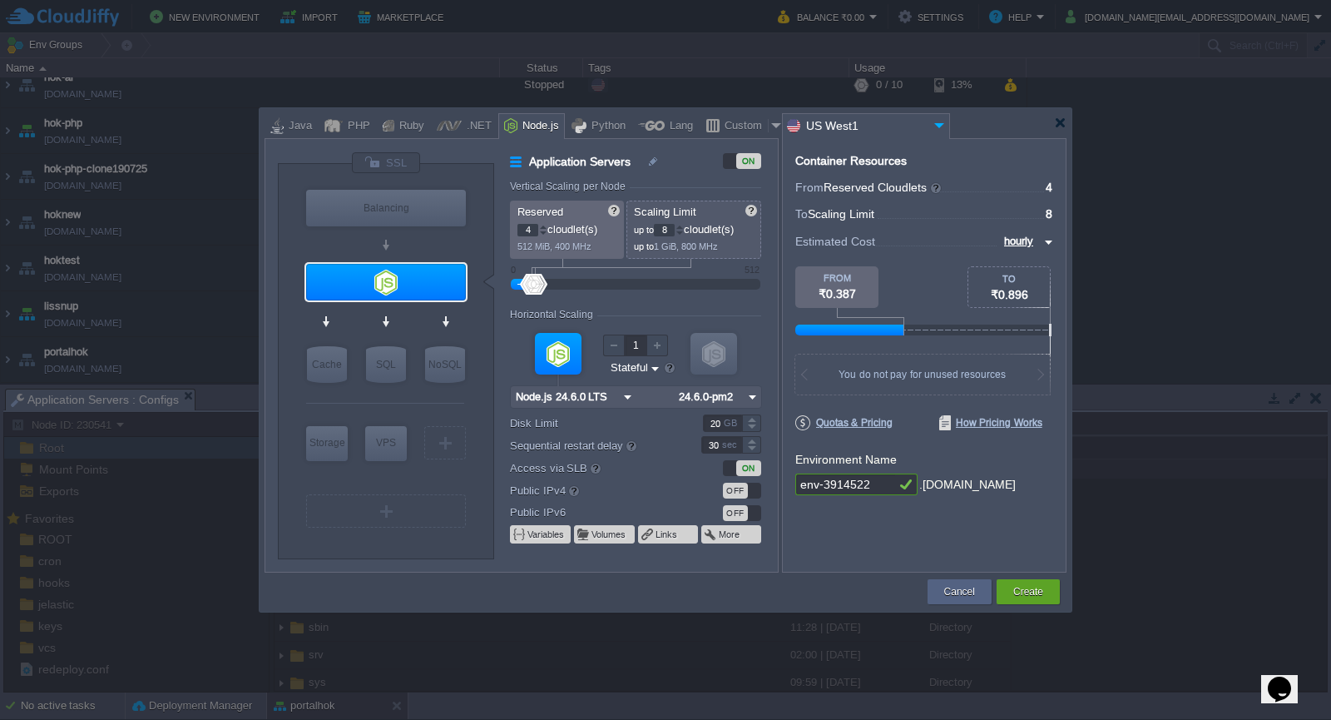
click at [880, 478] on input "env-3914522" at bounding box center [845, 484] width 100 height 22
type input "e"
type input "P"
type input "hokdocportal"
click at [1035, 592] on button "Create" at bounding box center [1029, 591] width 30 height 17
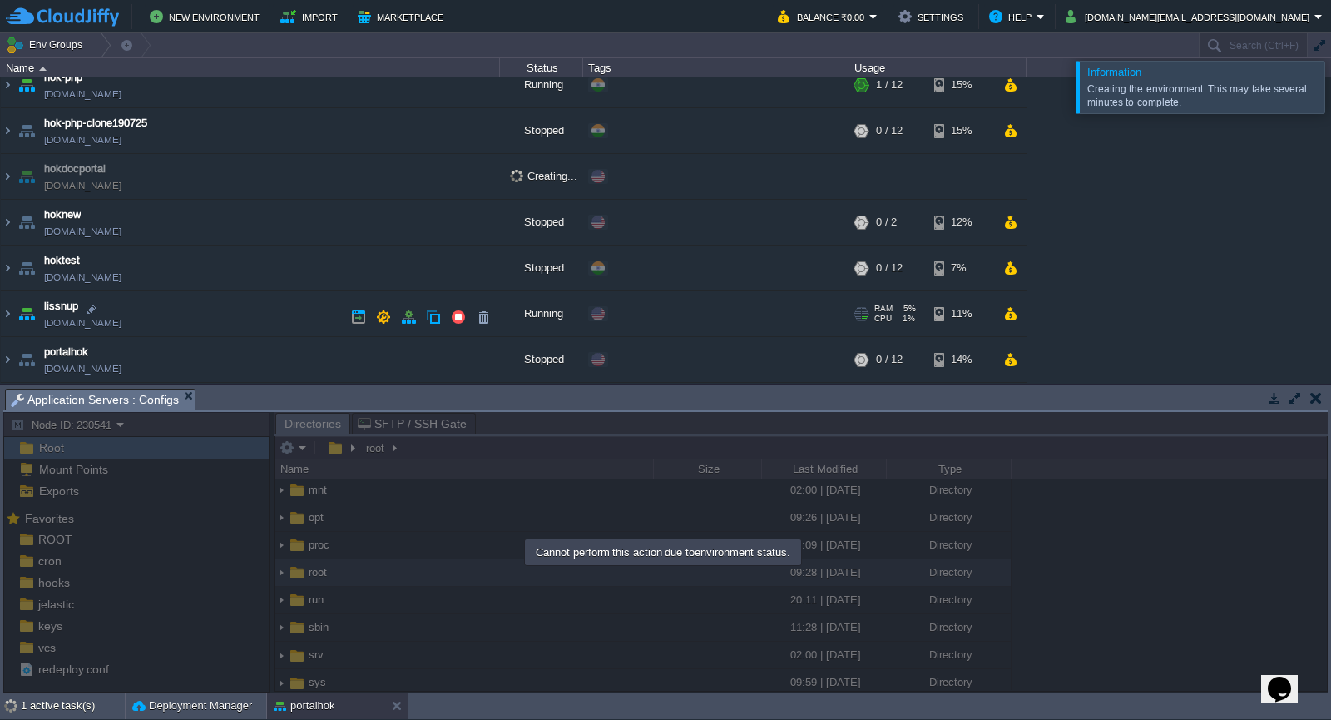
scroll to position [198, 0]
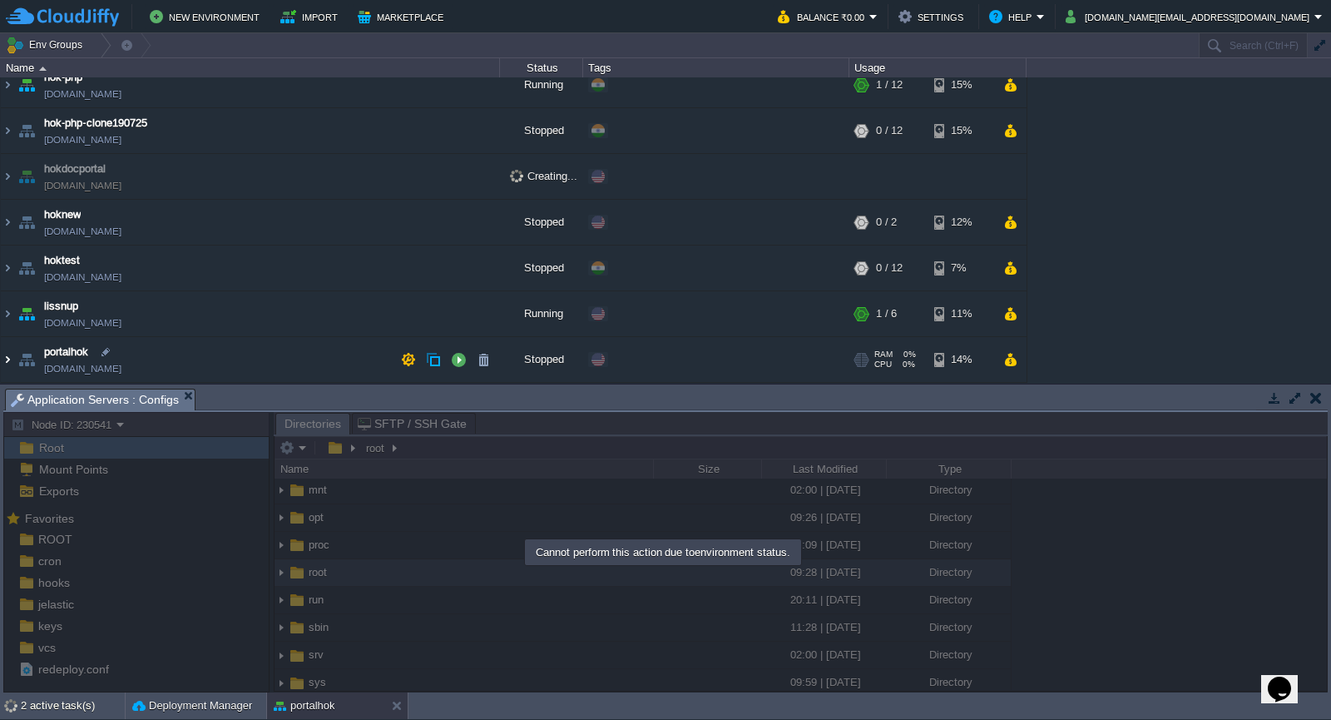
click at [7, 360] on img at bounding box center [7, 359] width 13 height 45
click at [413, 364] on button "button" at bounding box center [408, 359] width 15 height 15
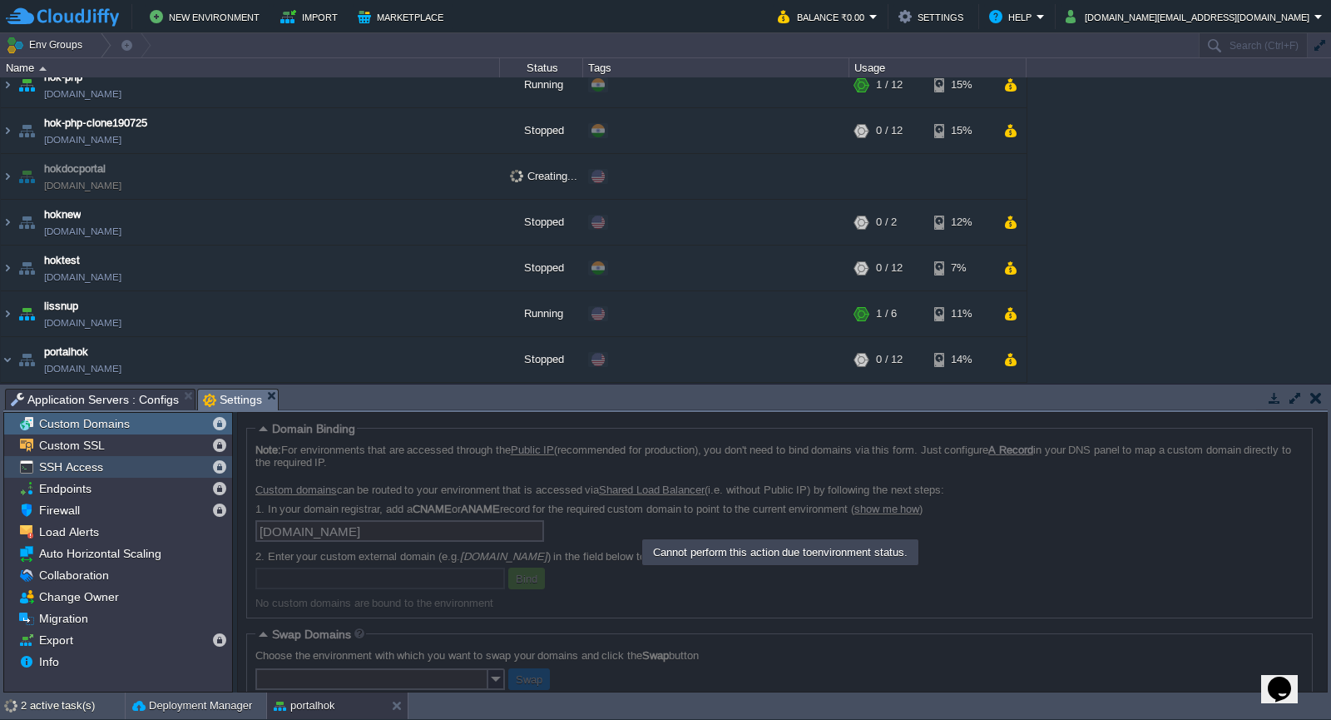
click at [175, 470] on div "SSH Access" at bounding box center [118, 467] width 228 height 22
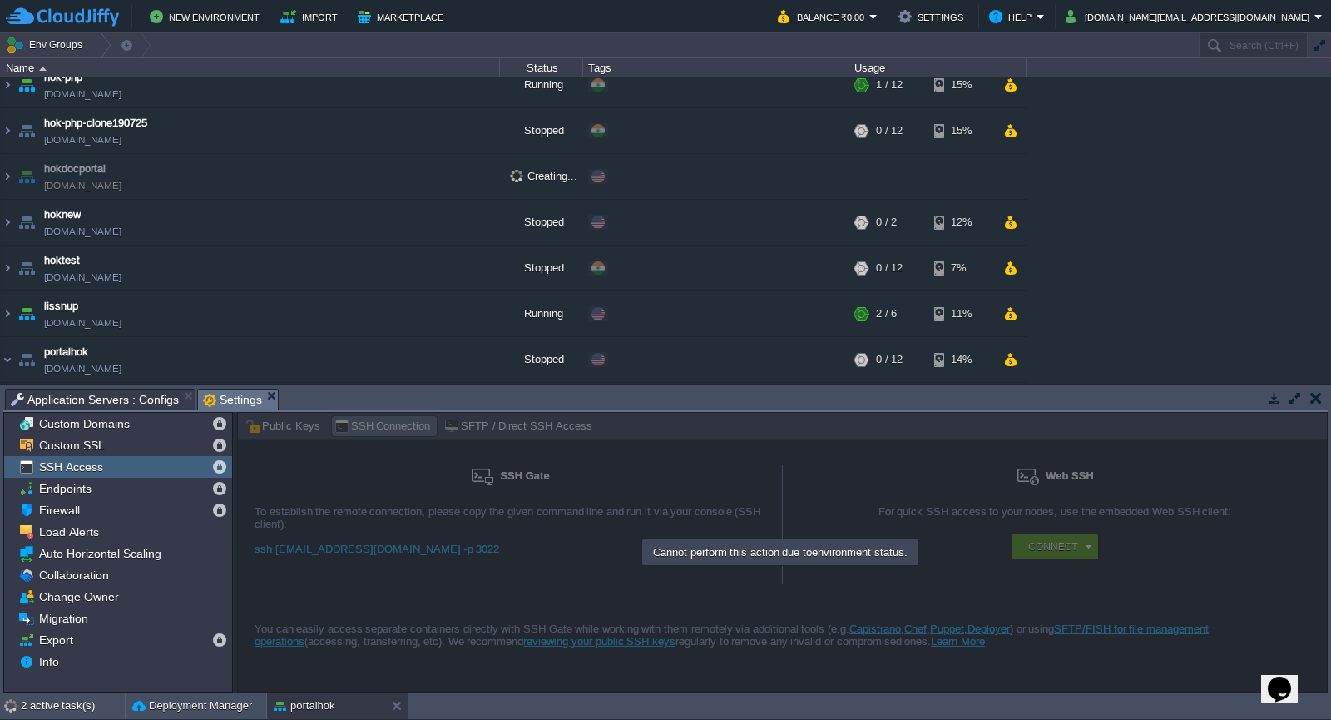
click at [184, 463] on div "SSH Access" at bounding box center [118, 467] width 228 height 22
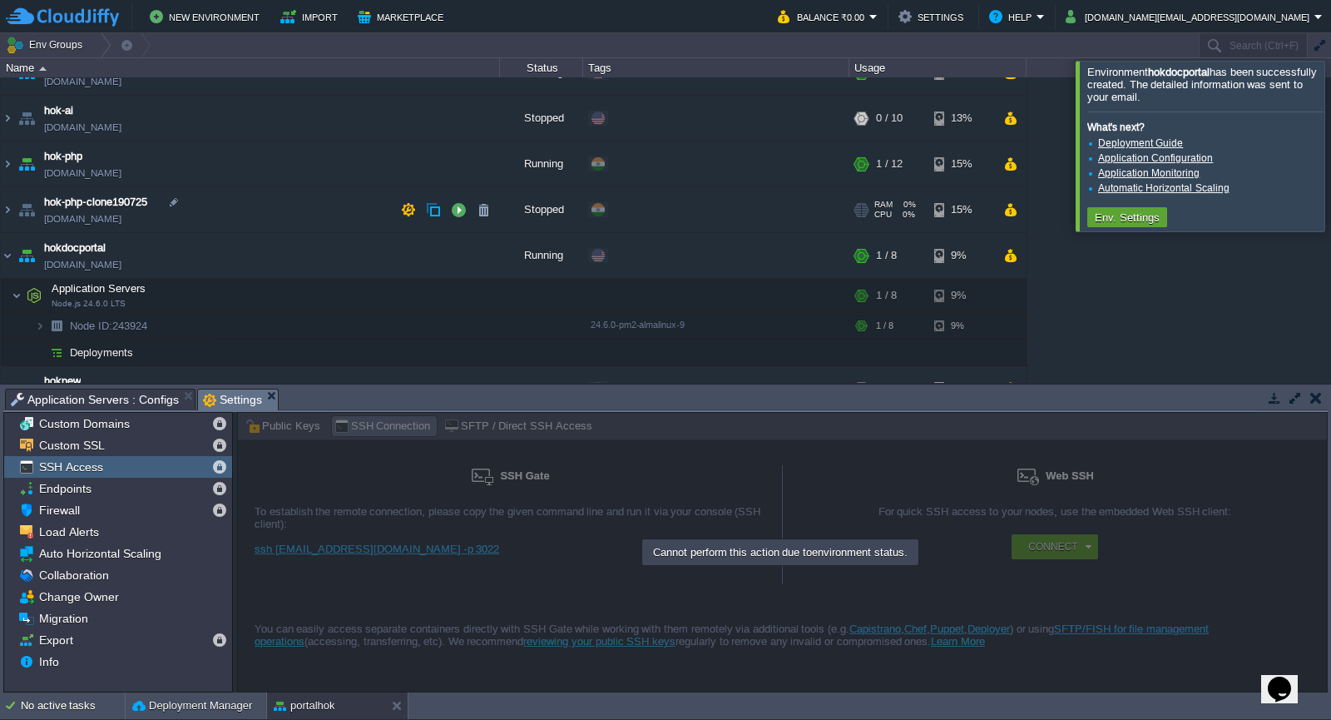
scroll to position [119, 0]
click at [10, 255] on img at bounding box center [7, 255] width 13 height 45
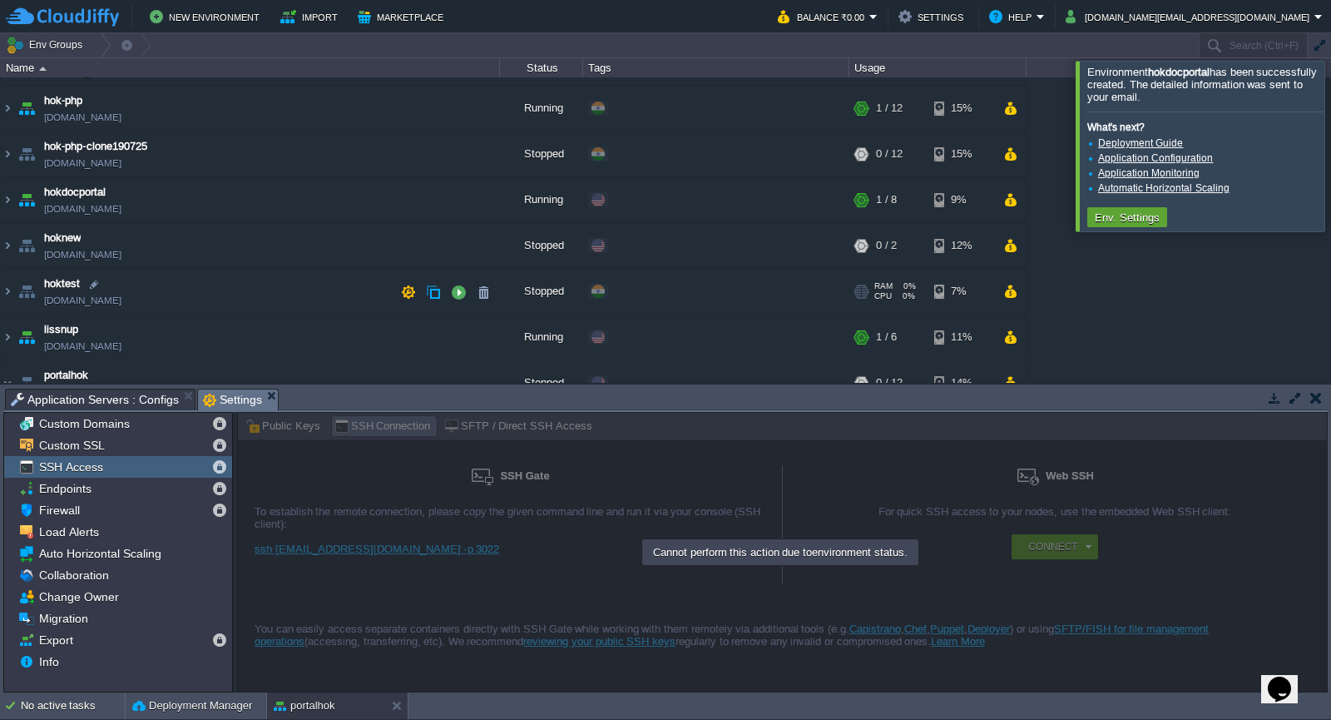
scroll to position [285, 0]
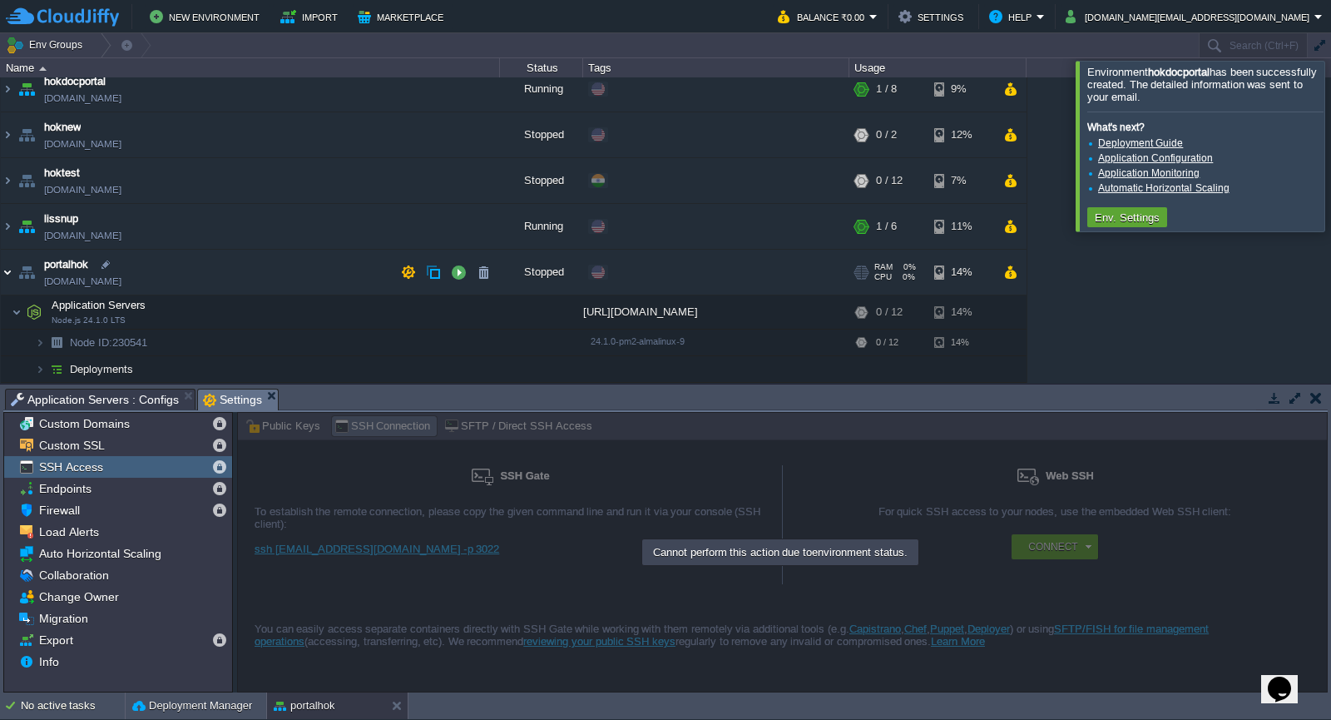
click at [9, 274] on img at bounding box center [7, 272] width 13 height 45
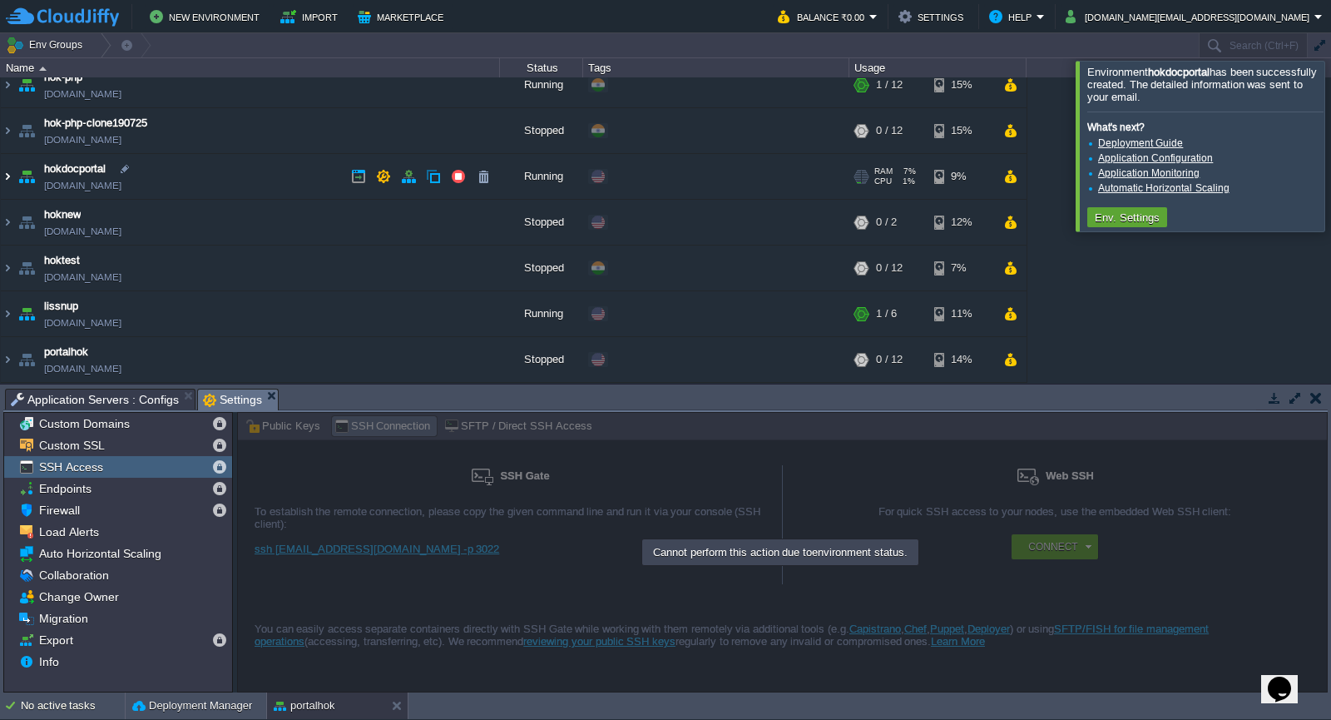
click at [5, 178] on img at bounding box center [7, 176] width 13 height 45
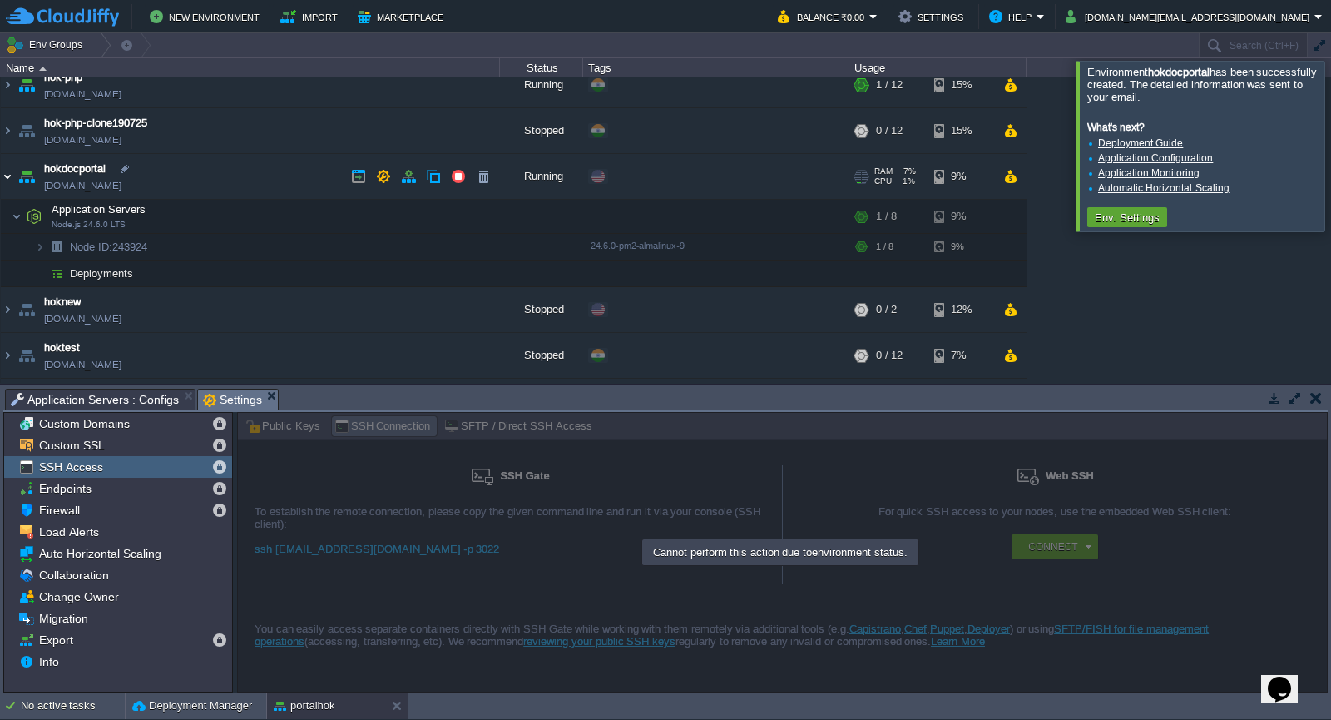
click at [5, 178] on img at bounding box center [7, 176] width 13 height 45
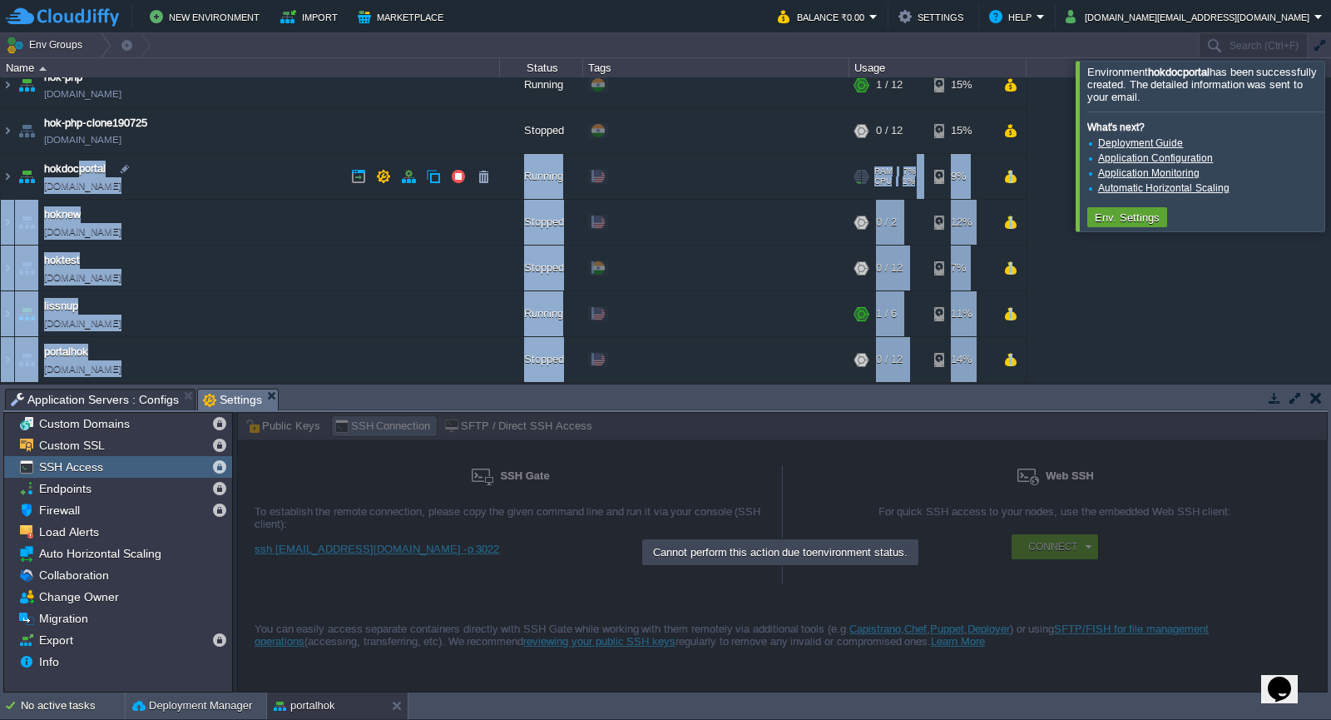
drag, startPoint x: 131, startPoint y: 171, endPoint x: 96, endPoint y: 171, distance: 35.0
click at [82, 171] on div "aihok [DOMAIN_NAME] Stopped + Add to Env Group RAM 0% CPU 0% 0 / 12 13% healtho…" at bounding box center [665, 229] width 1331 height 305
click at [221, 171] on td "hokdocportal [DOMAIN_NAME]" at bounding box center [250, 177] width 499 height 46
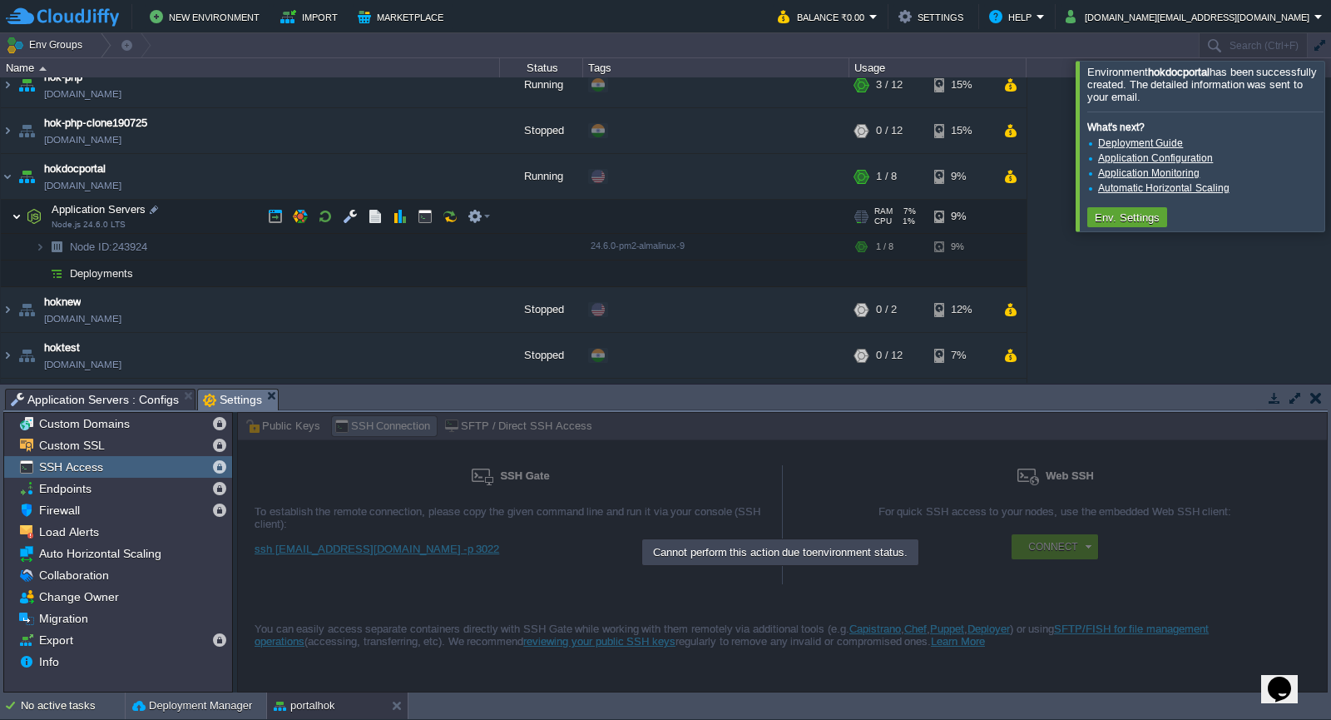
click at [19, 219] on img at bounding box center [17, 216] width 10 height 33
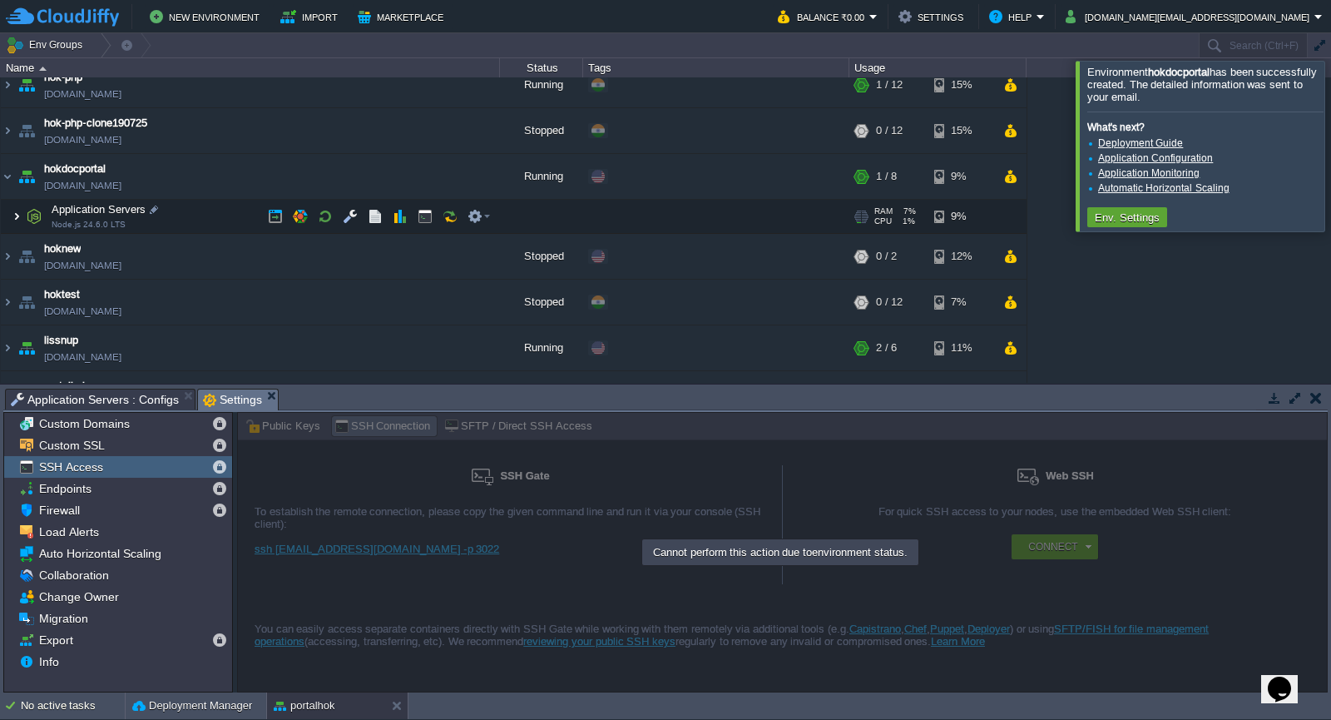
click at [19, 218] on img at bounding box center [17, 216] width 10 height 33
